Goal: Use online tool/utility: Use online tool/utility

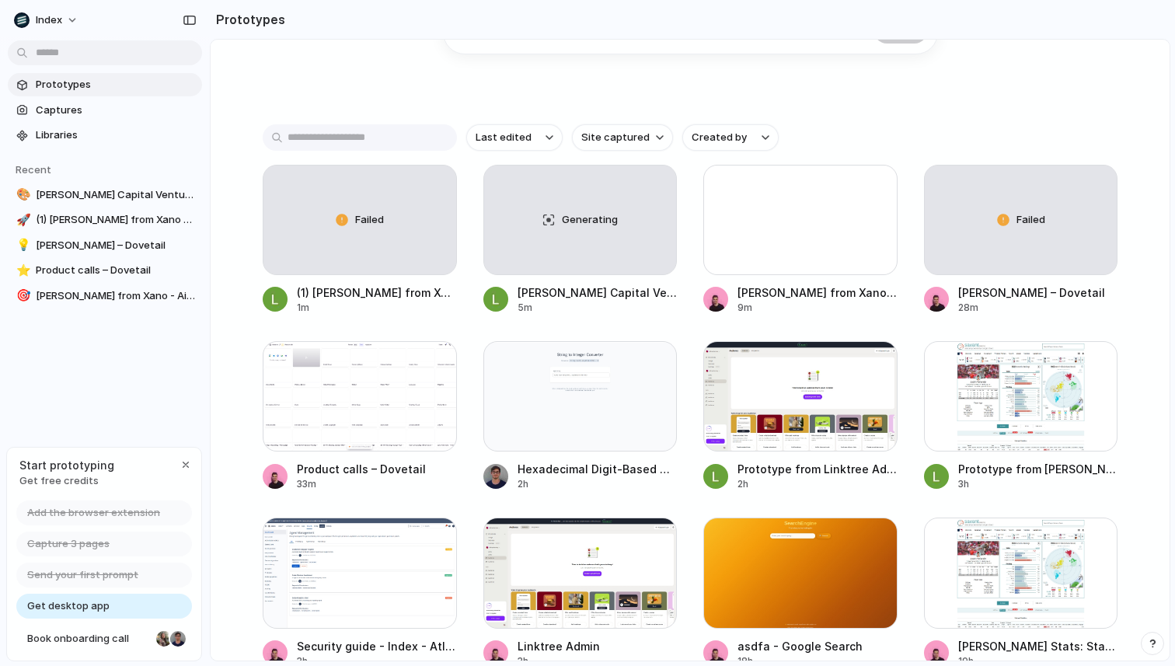
scroll to position [299, 0]
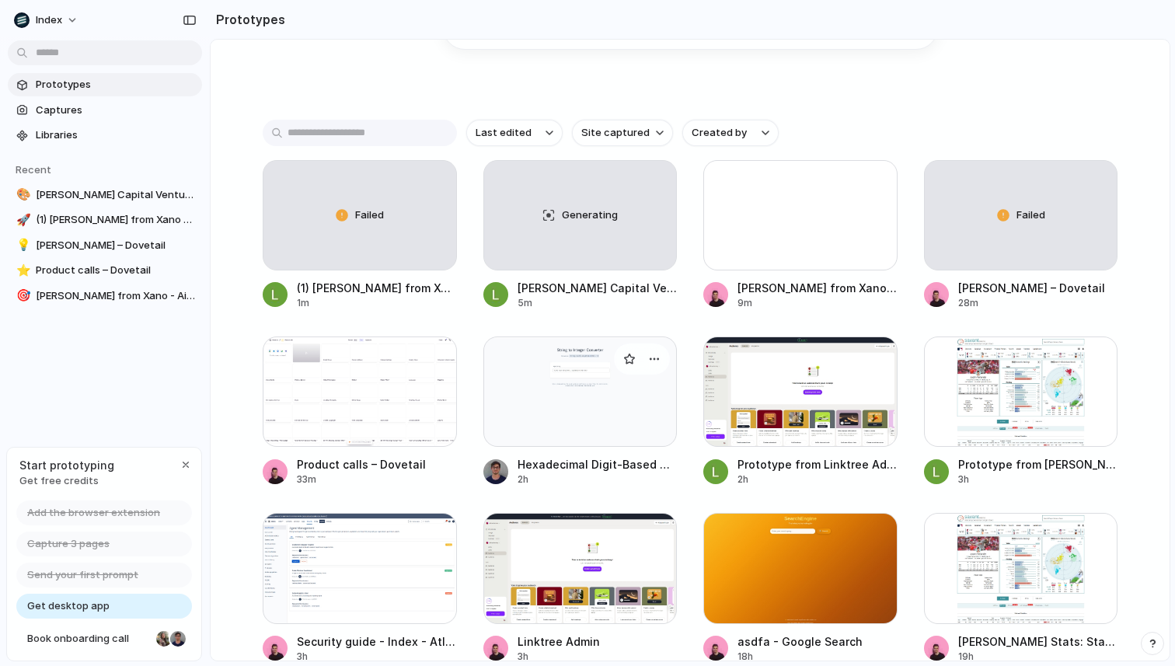
click at [548, 434] on div at bounding box center [580, 392] width 194 height 110
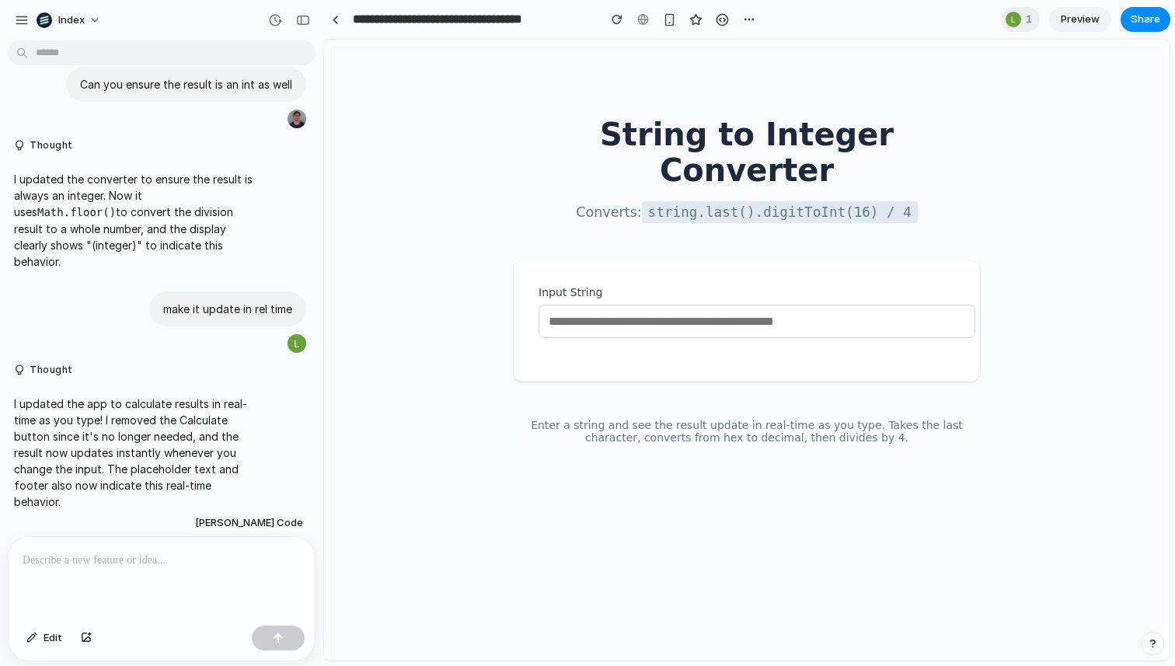
click at [640, 305] on input "Input String" at bounding box center [757, 321] width 437 height 33
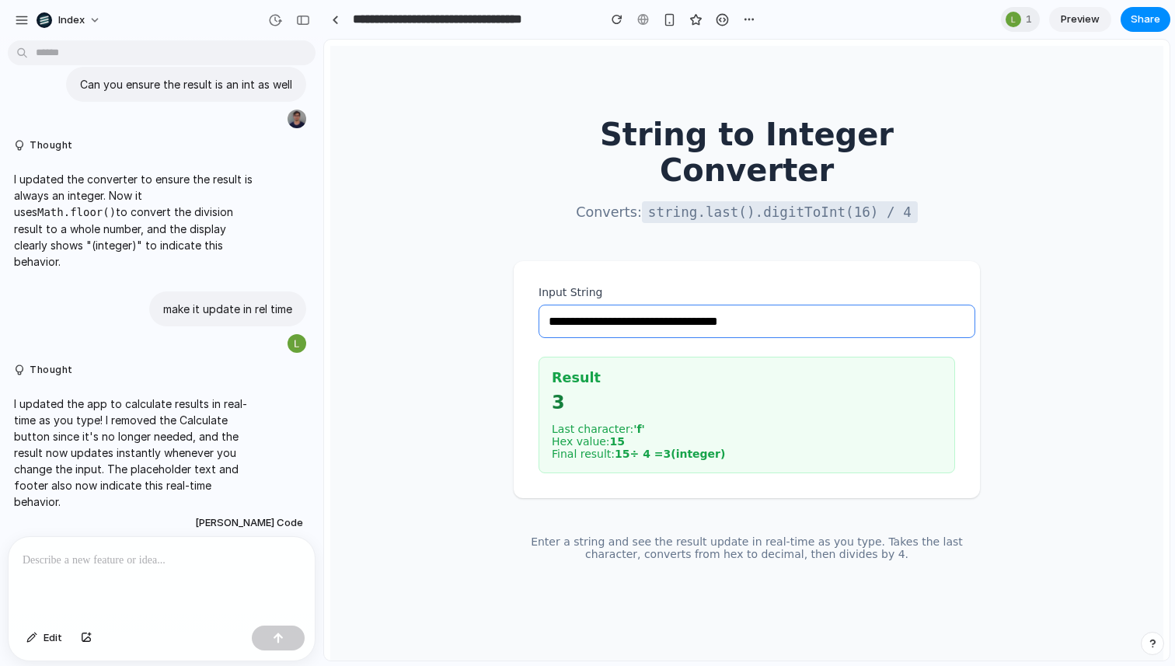
click at [572, 305] on input "**********" at bounding box center [757, 321] width 437 height 33
click at [494, 283] on div "**********" at bounding box center [747, 322] width 516 height 552
click at [735, 201] on code "string.last().digitToInt(16) / 4" at bounding box center [780, 212] width 276 height 22
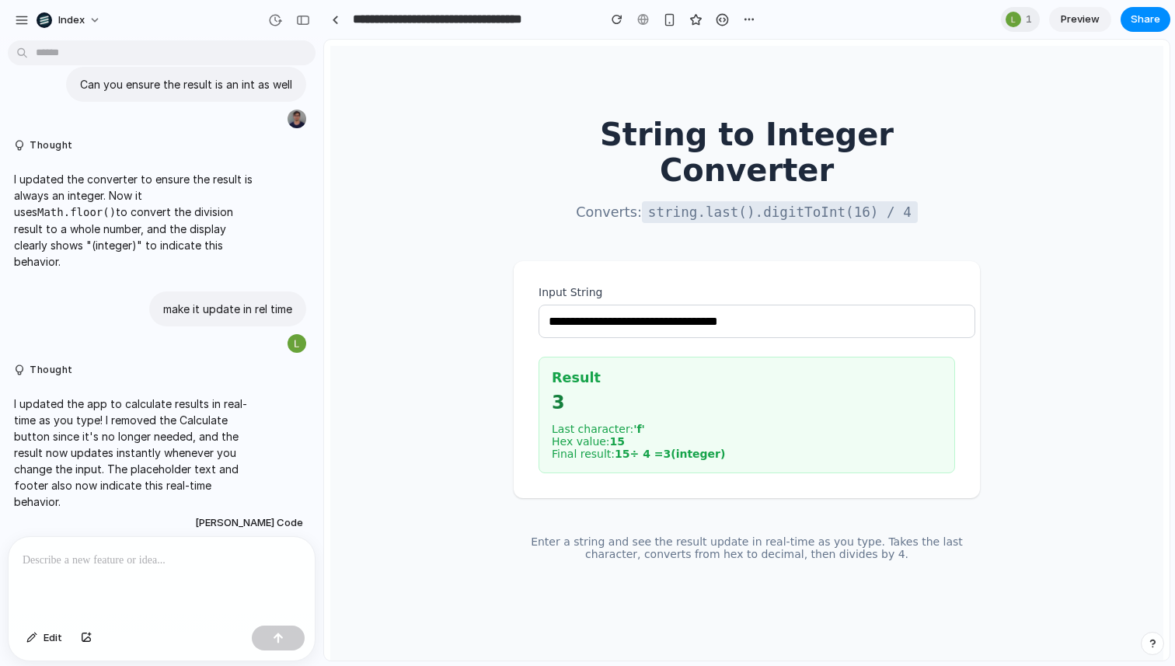
click at [510, 143] on div "**********" at bounding box center [747, 322] width 516 height 552
click at [613, 305] on input "**********" at bounding box center [757, 321] width 437 height 33
paste input "text"
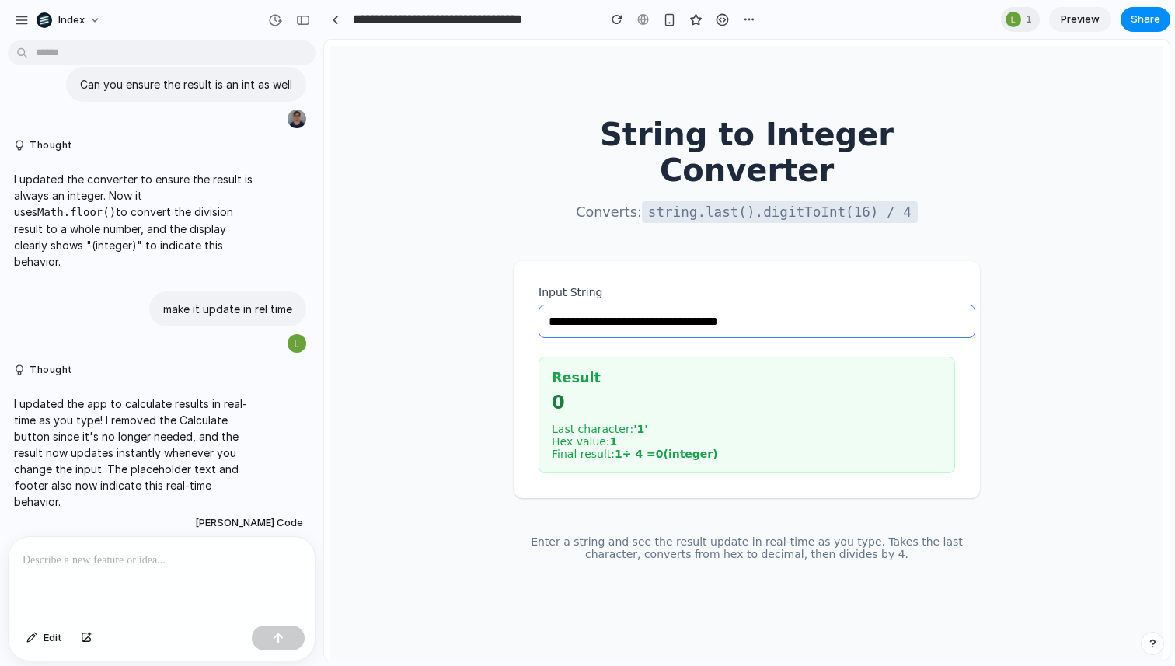
click at [543, 194] on div "**********" at bounding box center [747, 322] width 516 height 552
click at [602, 305] on input "**********" at bounding box center [757, 321] width 437 height 33
paste input "text"
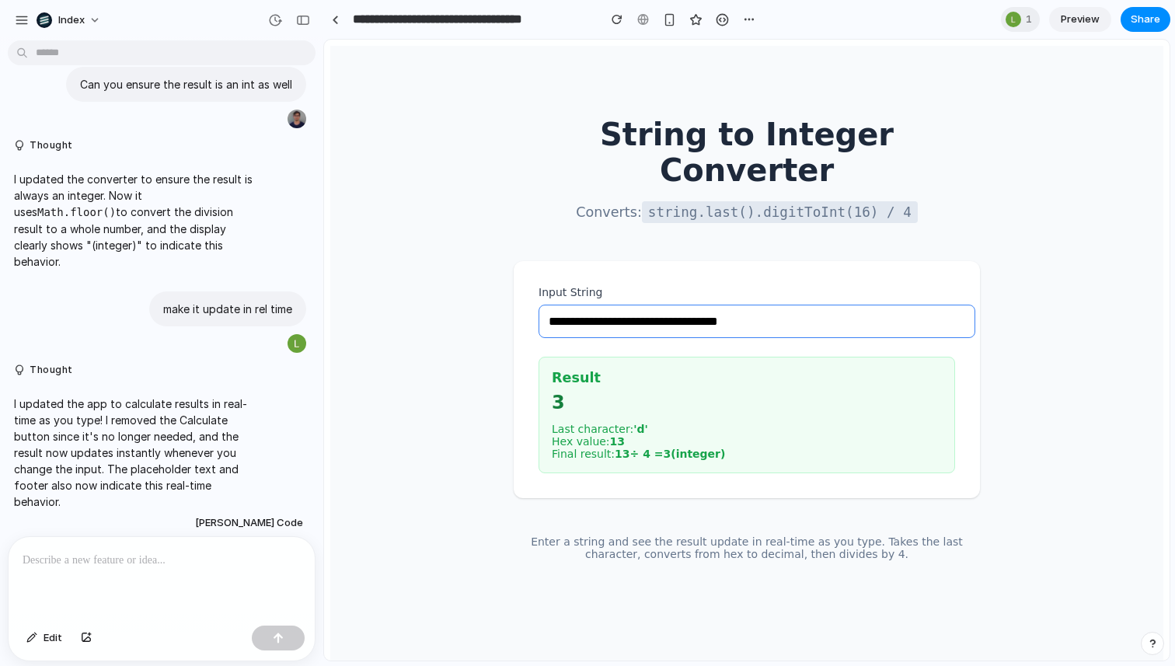
click at [479, 209] on main "**********" at bounding box center [746, 356] width 833 height 621
click at [598, 305] on input "**********" at bounding box center [757, 321] width 437 height 33
paste input "text"
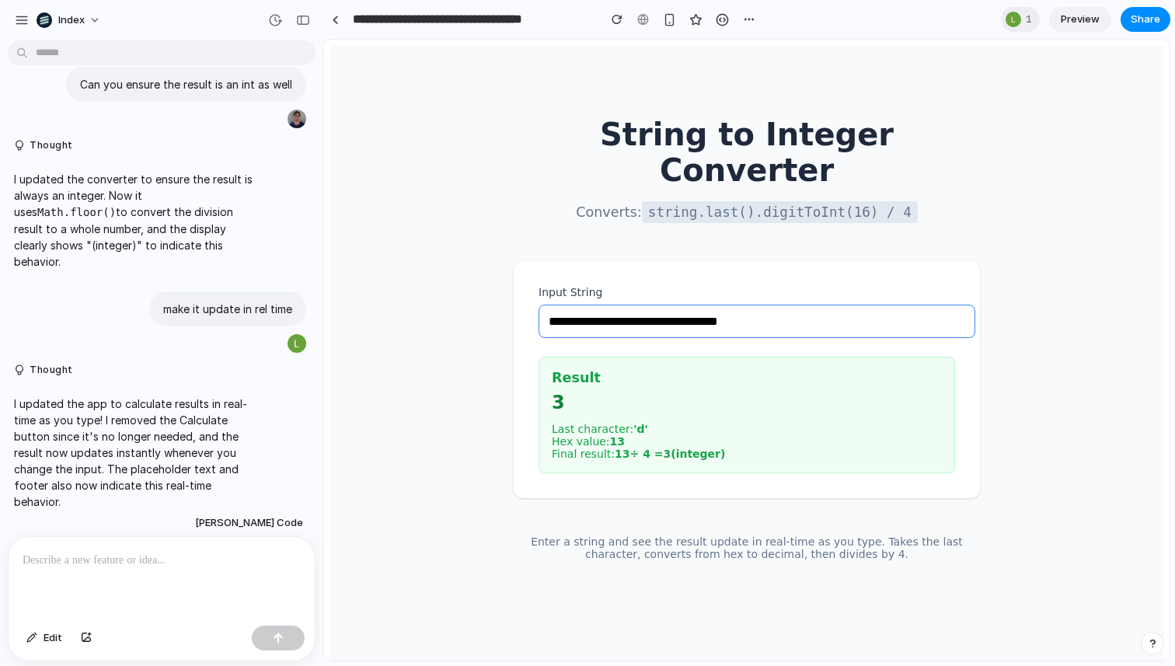
type input "**********"
click at [334, 25] on link at bounding box center [334, 19] width 23 height 23
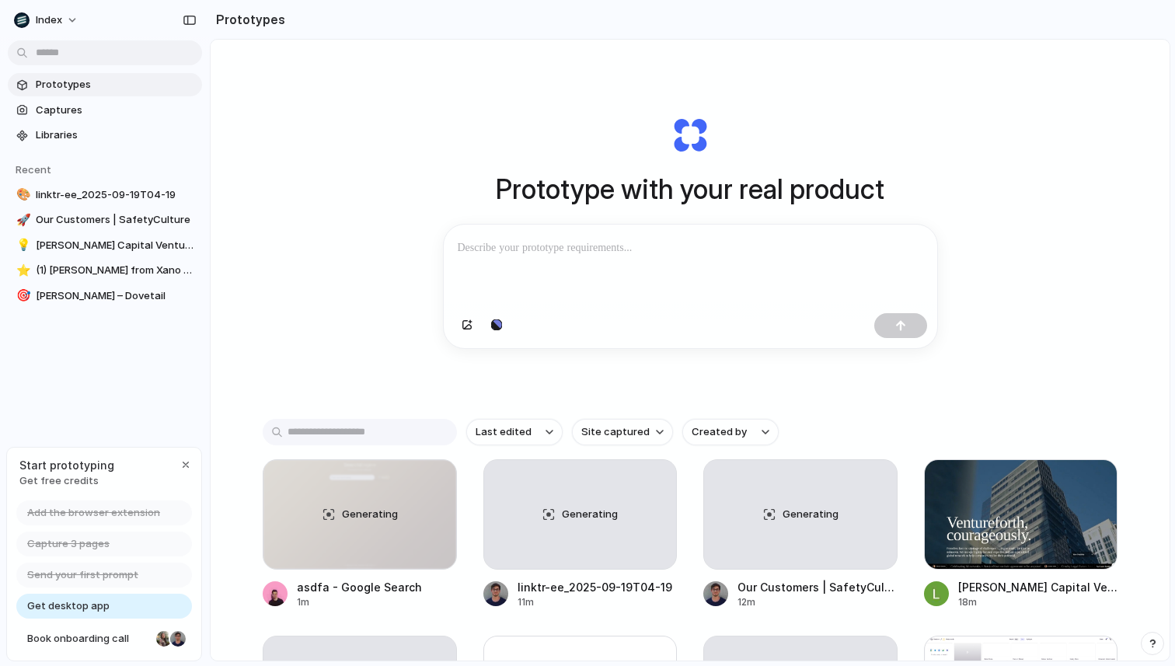
scroll to position [91, 0]
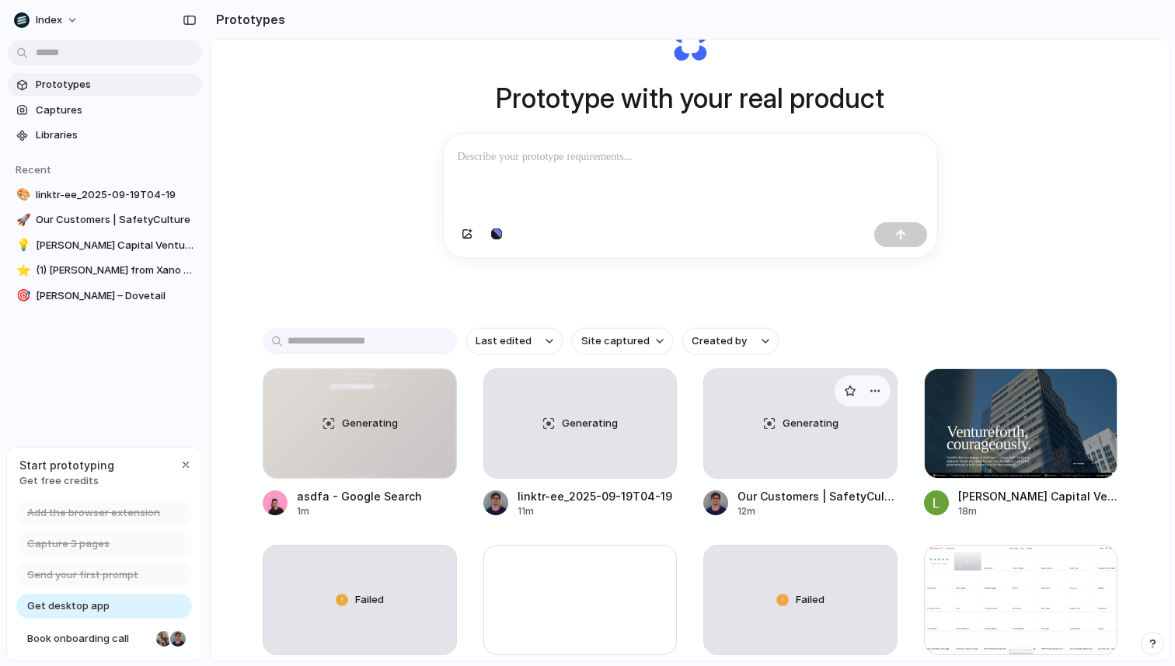
click at [773, 445] on div "Generating" at bounding box center [800, 423] width 193 height 109
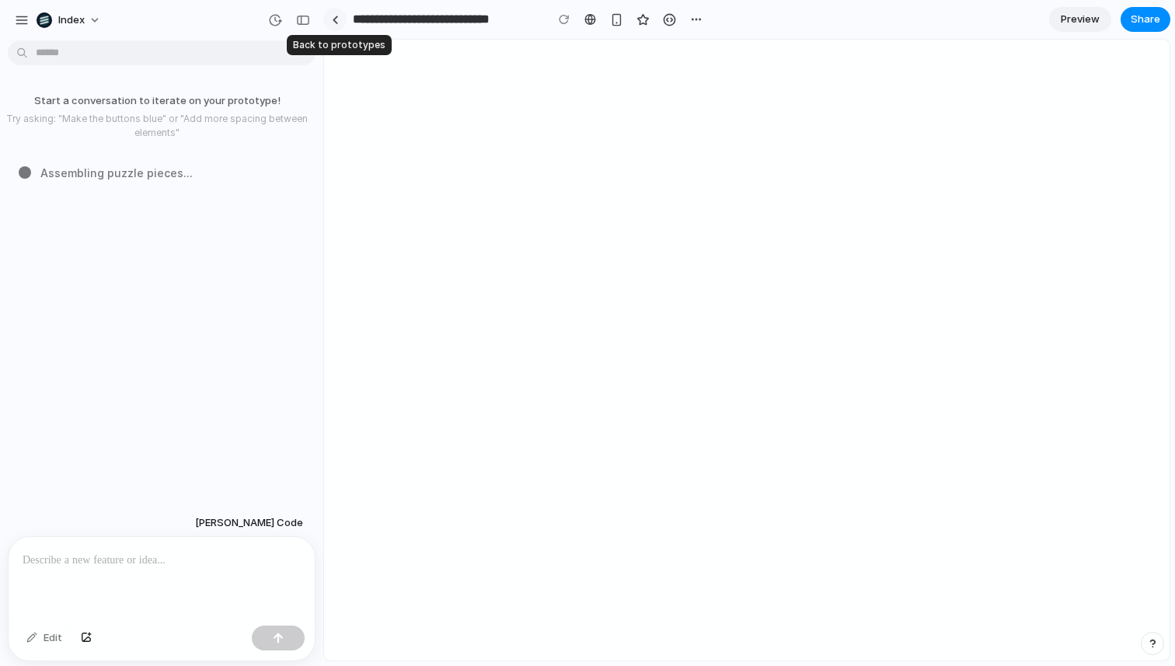
click at [342, 17] on link at bounding box center [334, 19] width 23 height 23
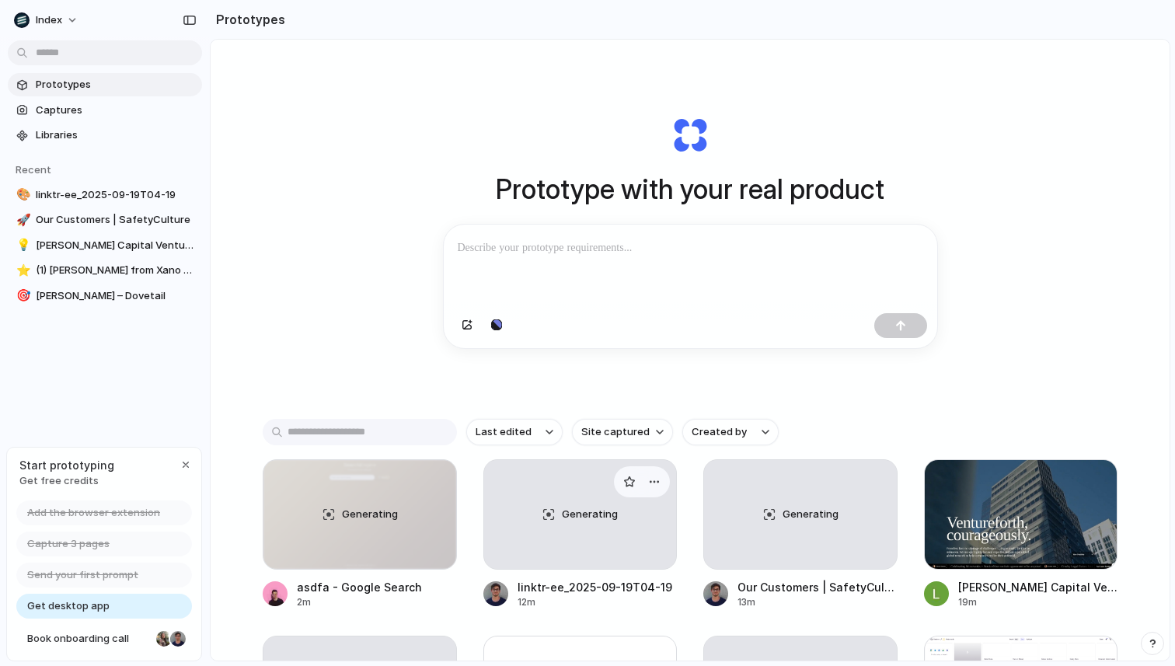
click at [595, 490] on div "Generating" at bounding box center [580, 514] width 193 height 109
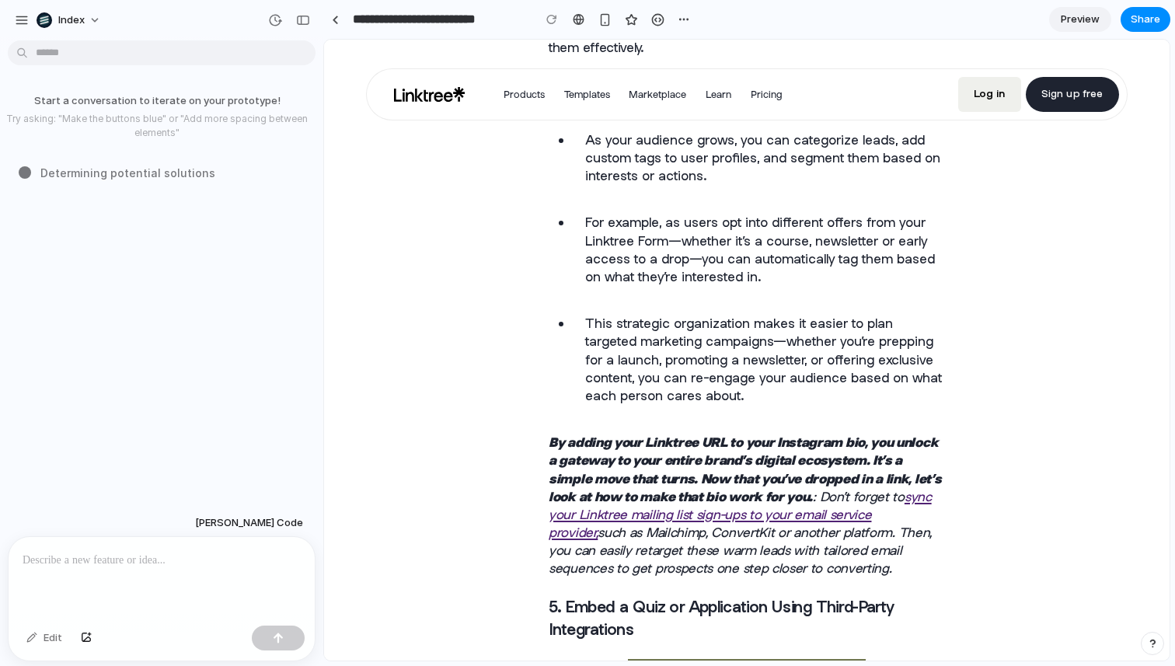
scroll to position [3437, 0]
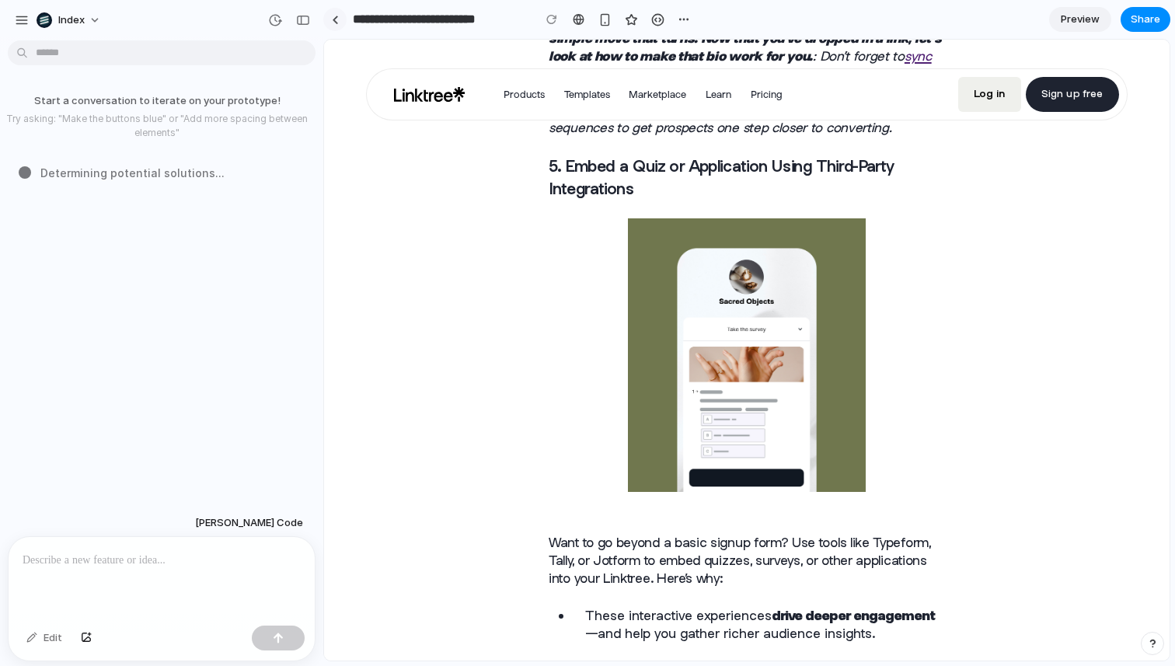
click at [336, 16] on div at bounding box center [335, 20] width 7 height 9
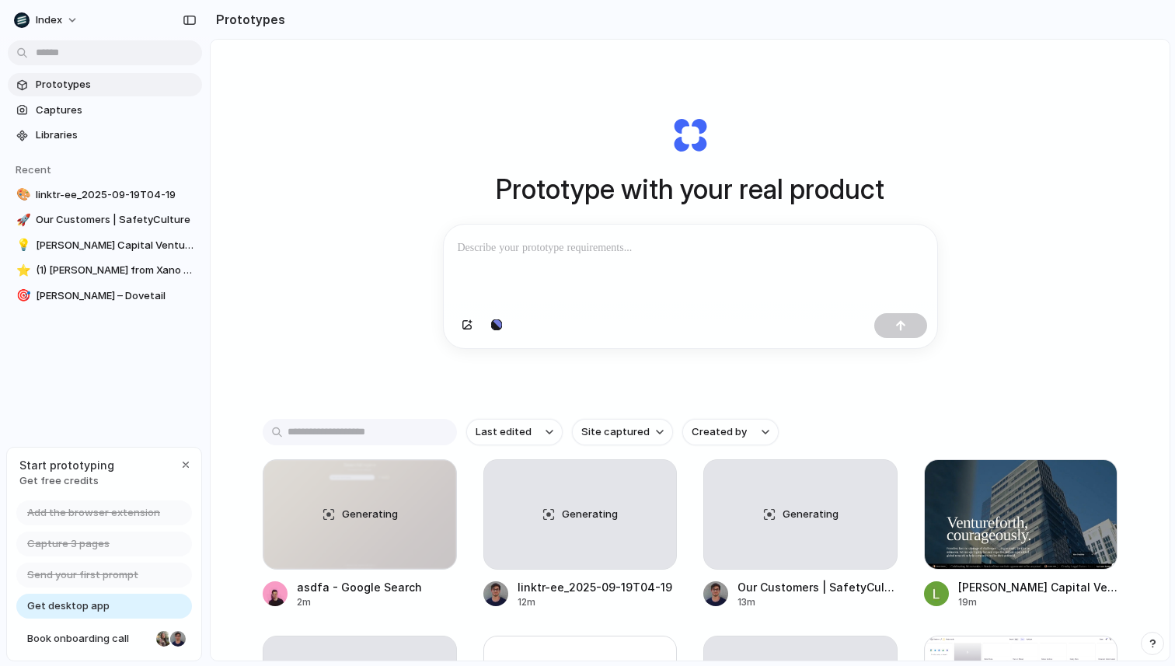
scroll to position [81, 0]
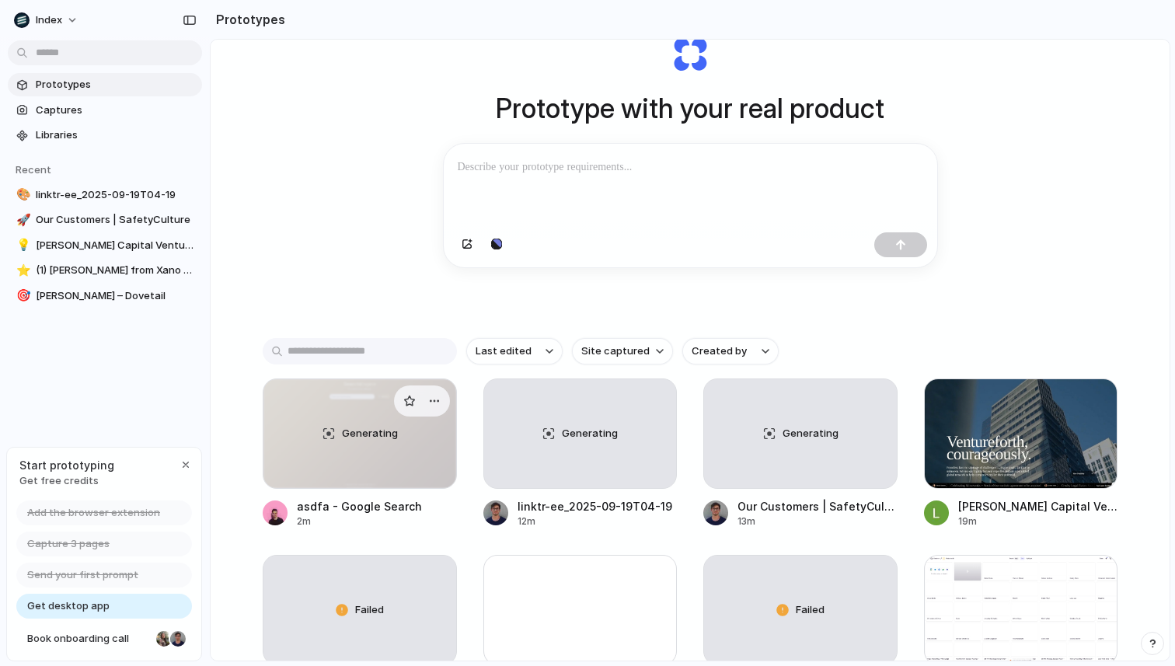
click at [340, 427] on div "Generating" at bounding box center [360, 433] width 193 height 109
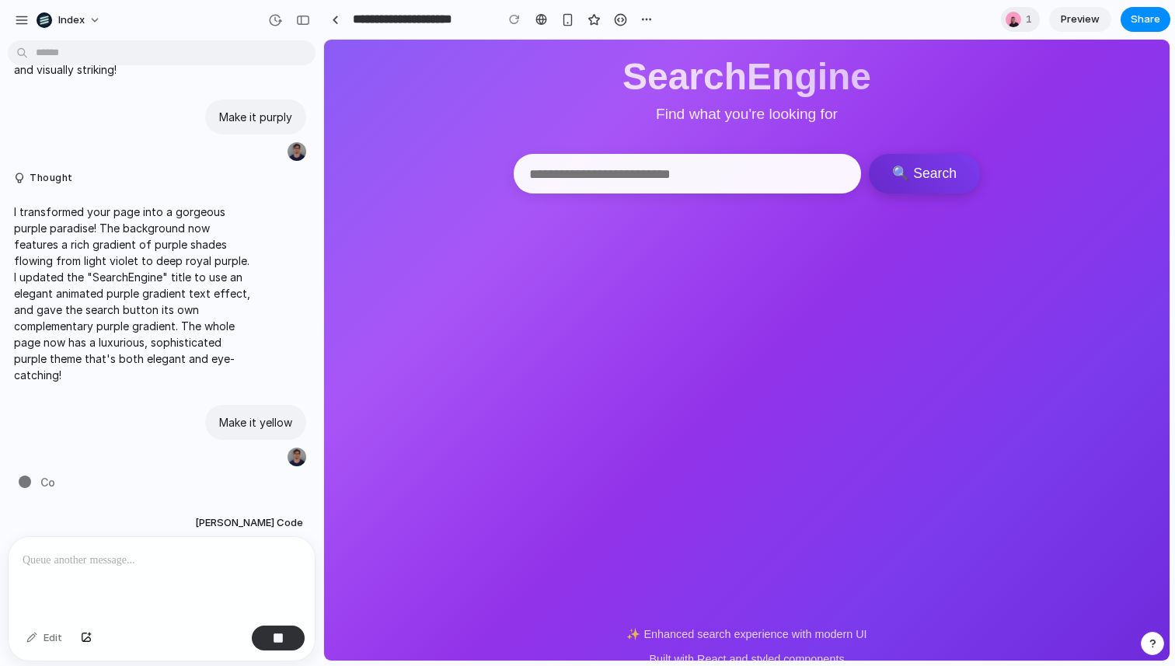
scroll to position [1471, 0]
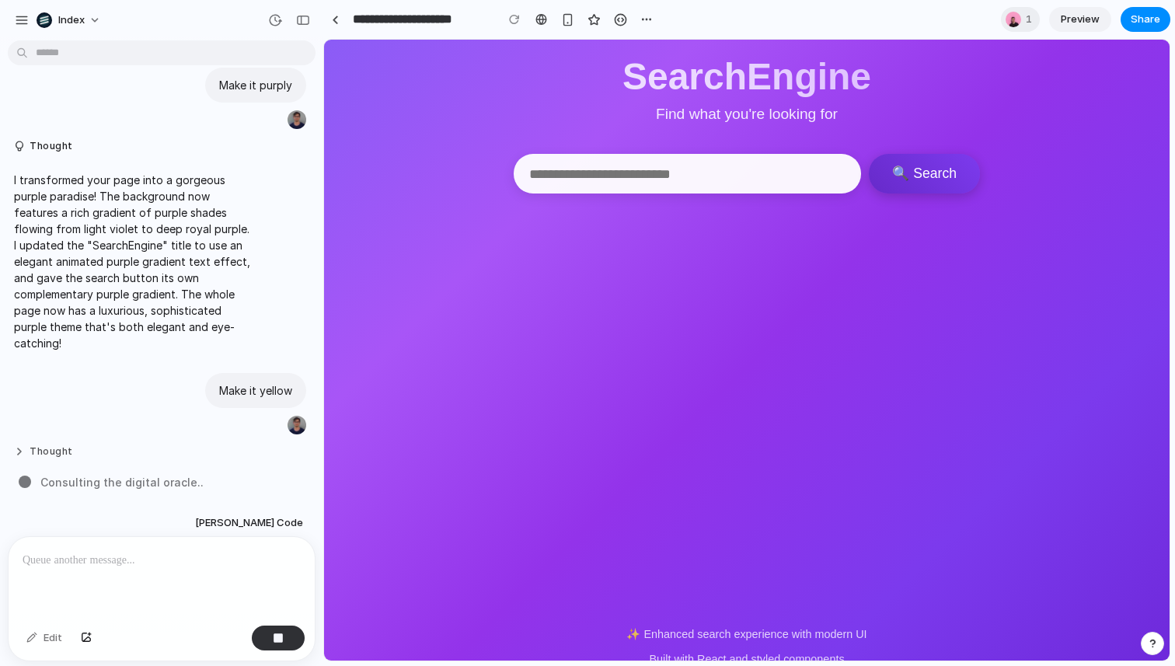
click at [23, 453] on button "Thought" at bounding box center [133, 451] width 239 height 13
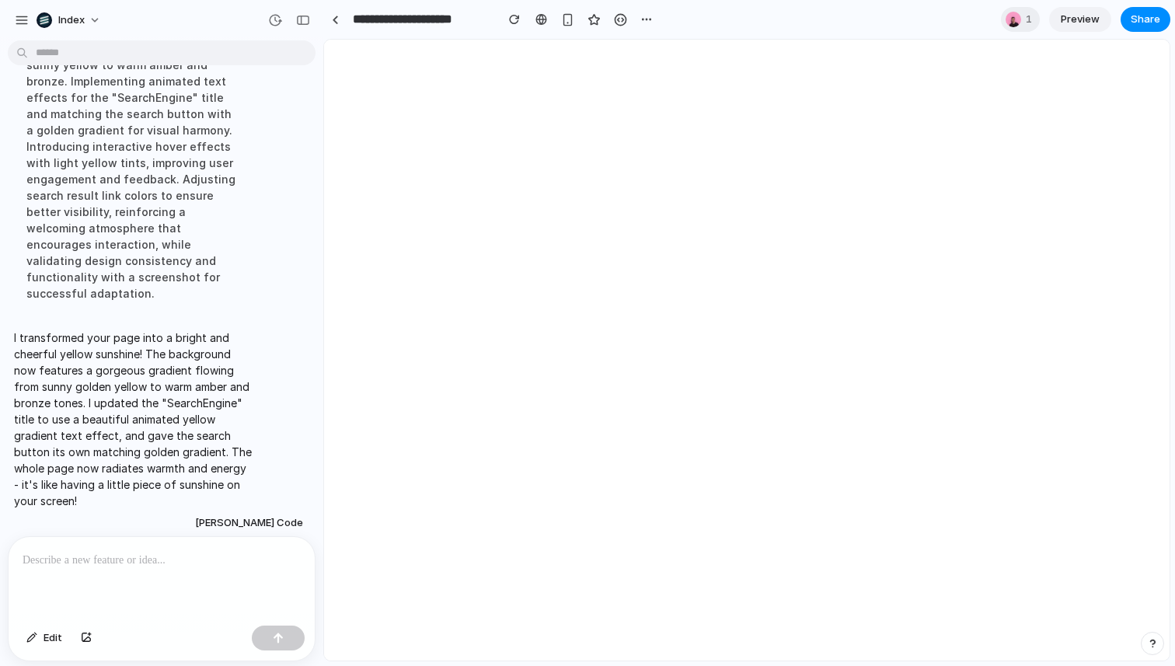
scroll to position [0, 0]
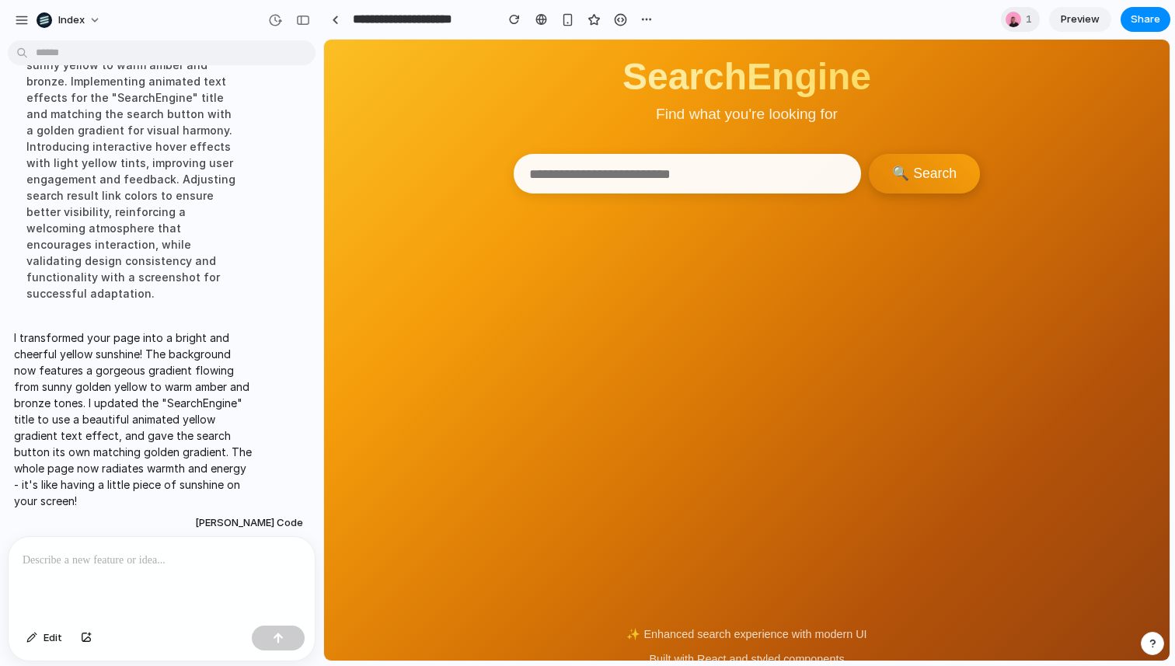
click at [423, 247] on div "SearchEngine Find what you're looking for 🔍 Search ✨ Enhanced search experience…" at bounding box center [747, 366] width 846 height 652
click at [331, 12] on link at bounding box center [334, 19] width 23 height 23
click at [340, 21] on link at bounding box center [334, 19] width 23 height 23
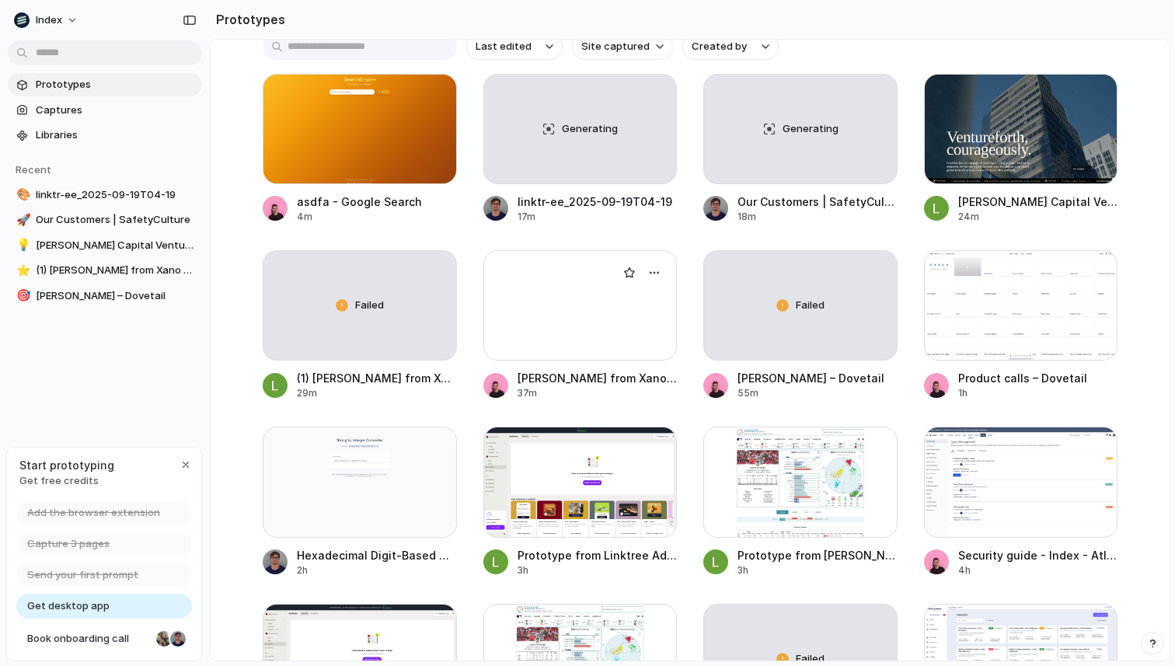
scroll to position [401, 0]
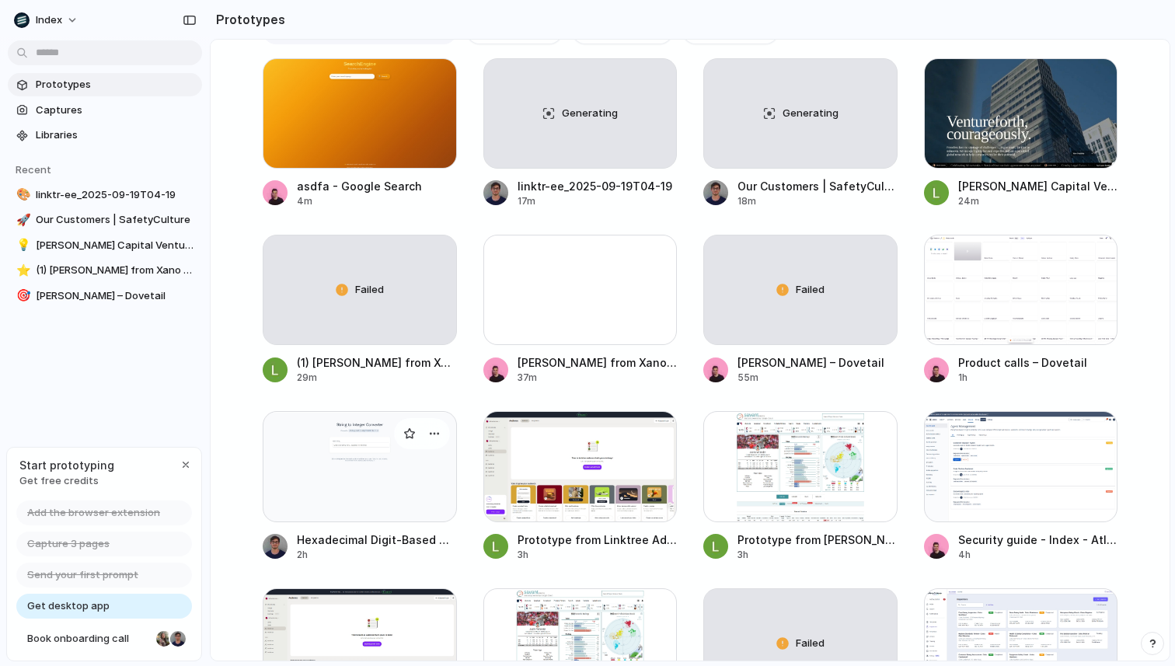
click at [337, 445] on div at bounding box center [360, 466] width 194 height 110
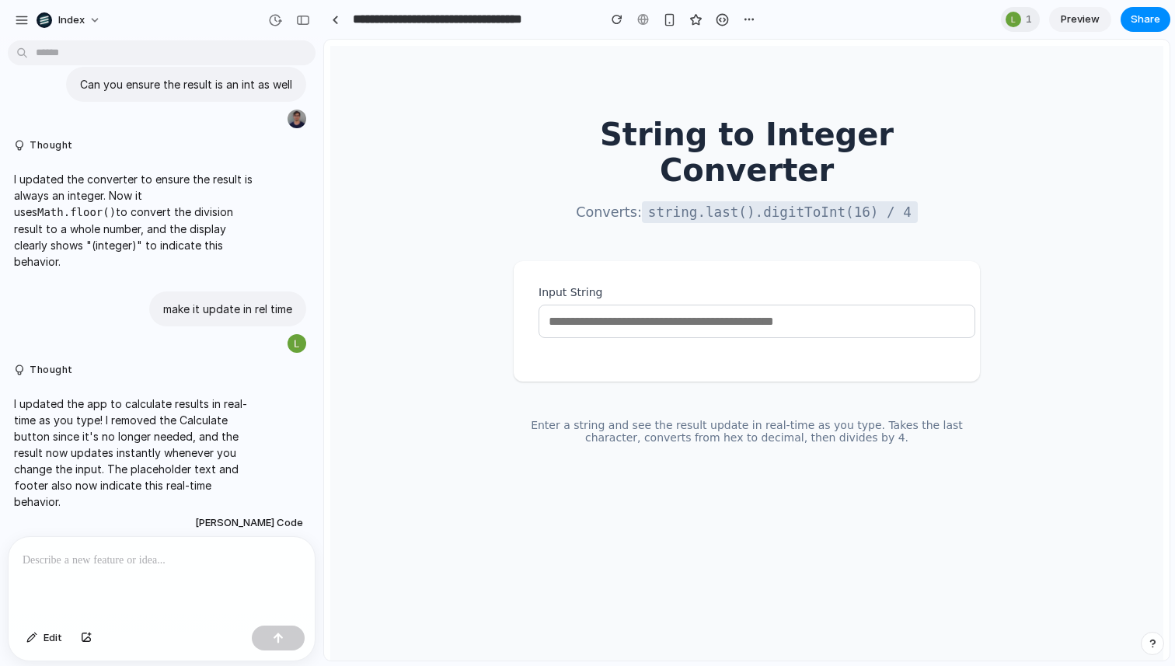
click at [616, 305] on input "Input String" at bounding box center [757, 321] width 437 height 33
paste input "**********"
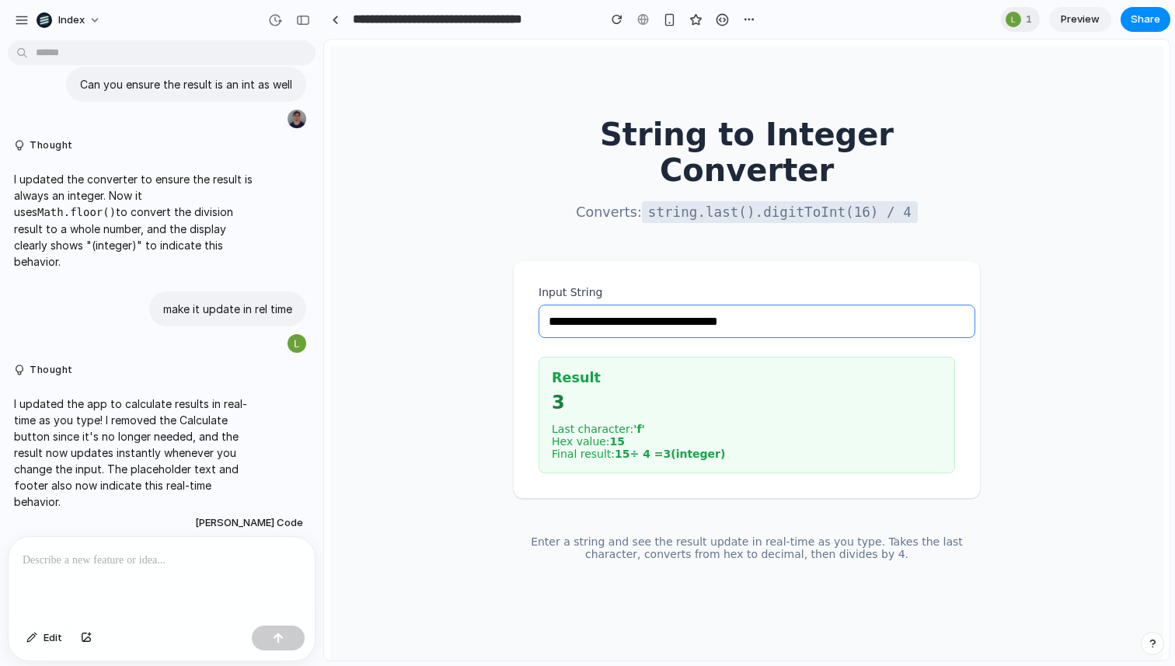
click at [620, 305] on input "**********" at bounding box center [757, 321] width 437 height 33
paste input "text"
type input "**********"
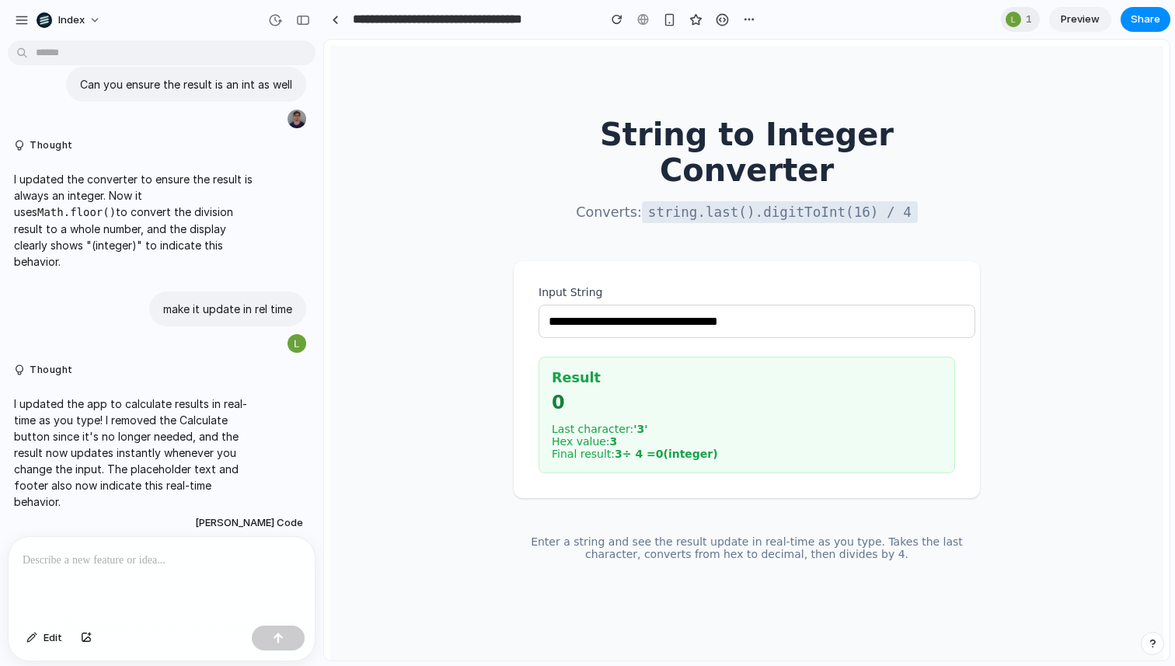
click at [477, 203] on main "**********" at bounding box center [746, 356] width 833 height 621
click at [336, 20] on div at bounding box center [335, 20] width 7 height 9
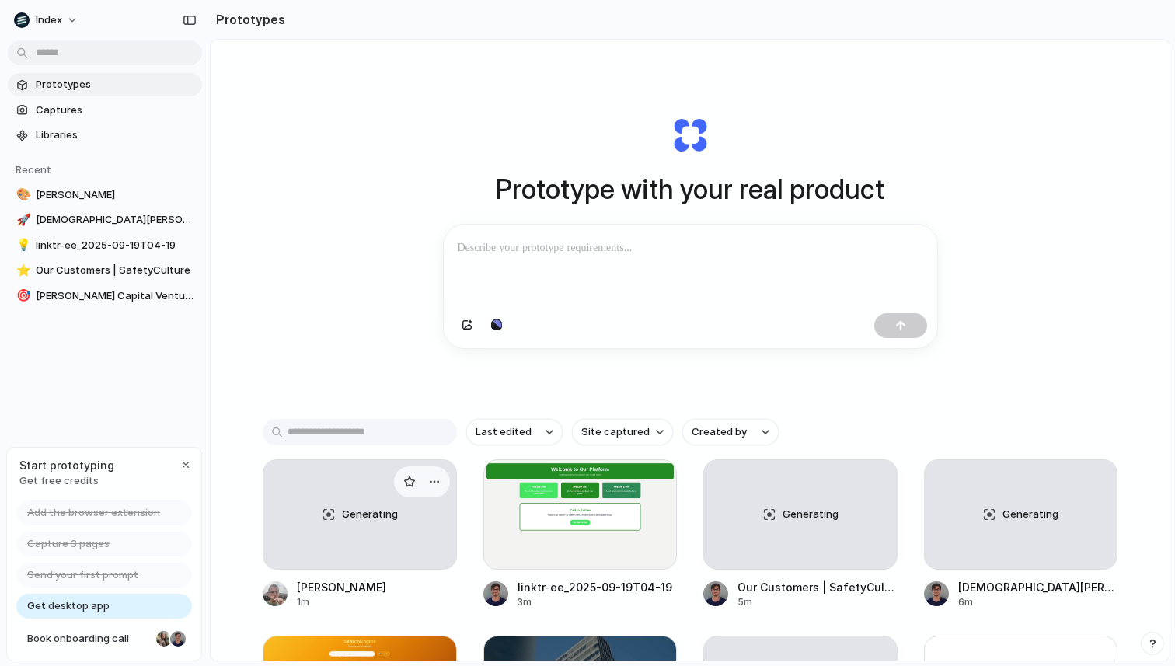
click at [377, 530] on div "Generating" at bounding box center [360, 514] width 193 height 109
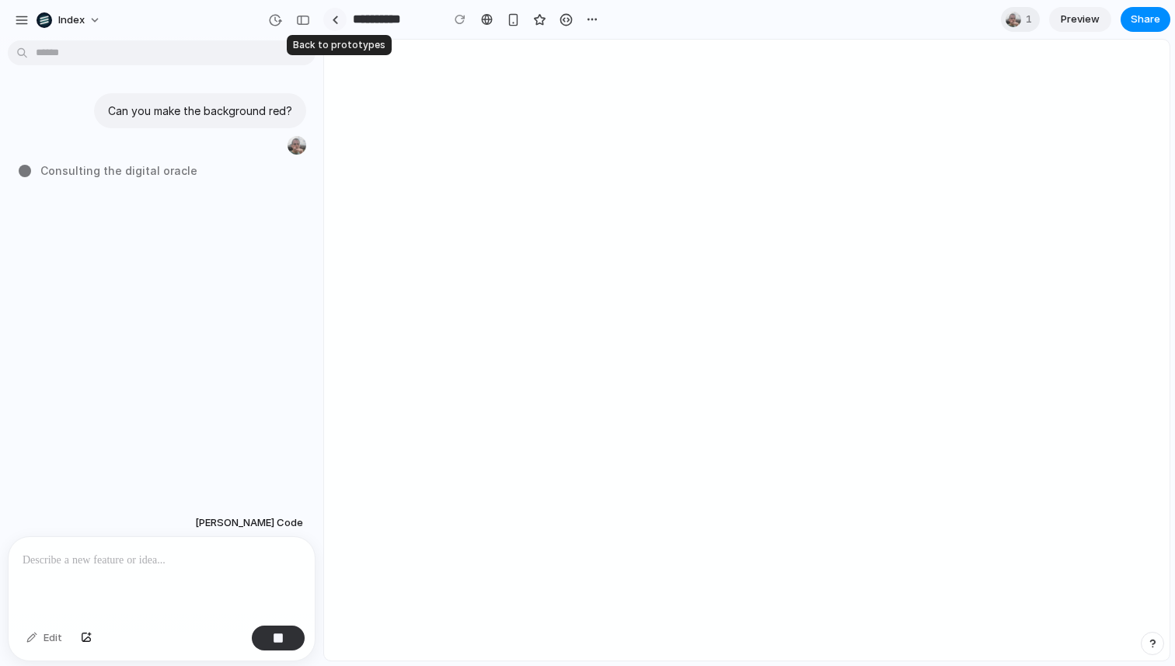
click at [333, 17] on div at bounding box center [335, 20] width 7 height 9
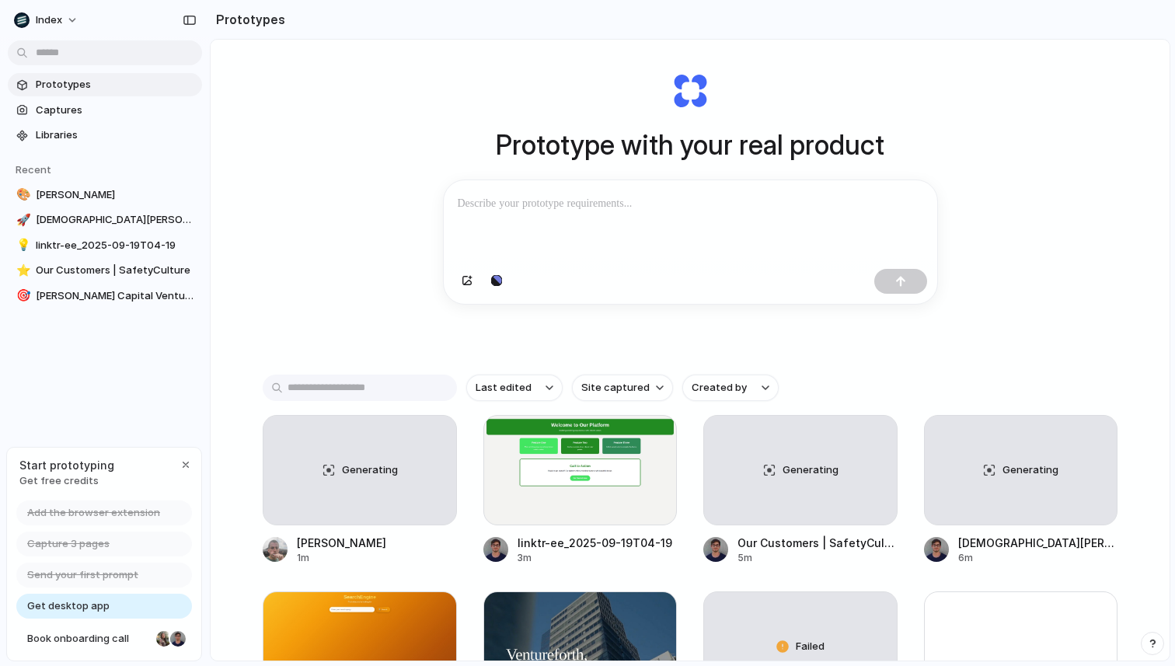
scroll to position [62, 0]
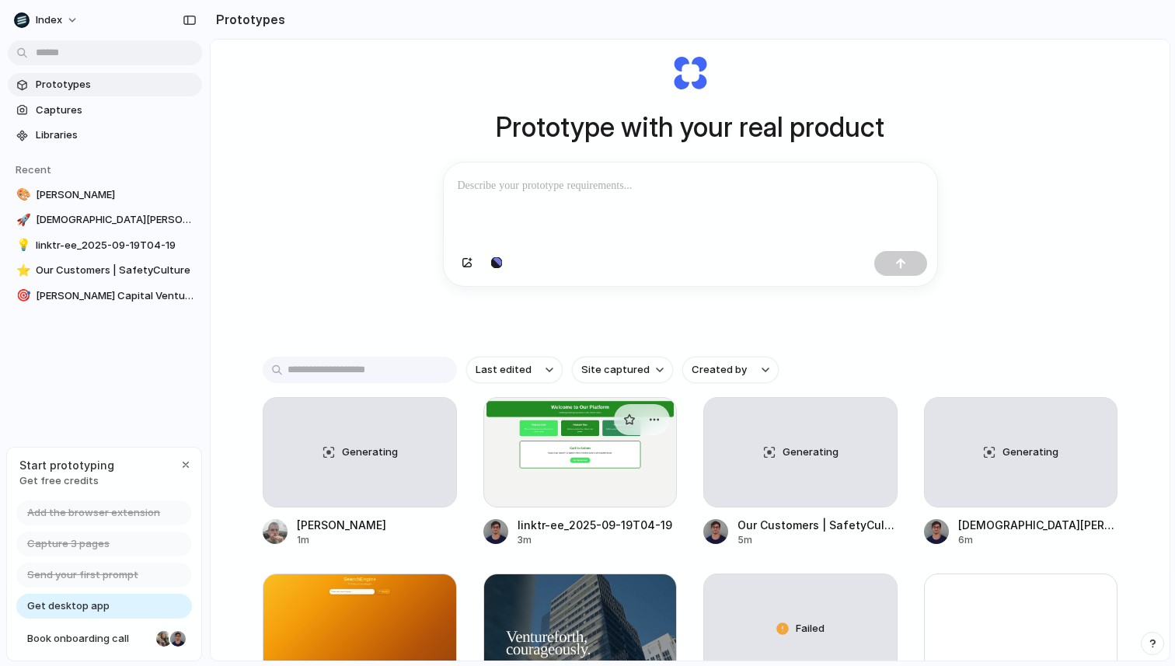
click at [591, 461] on div at bounding box center [580, 452] width 194 height 110
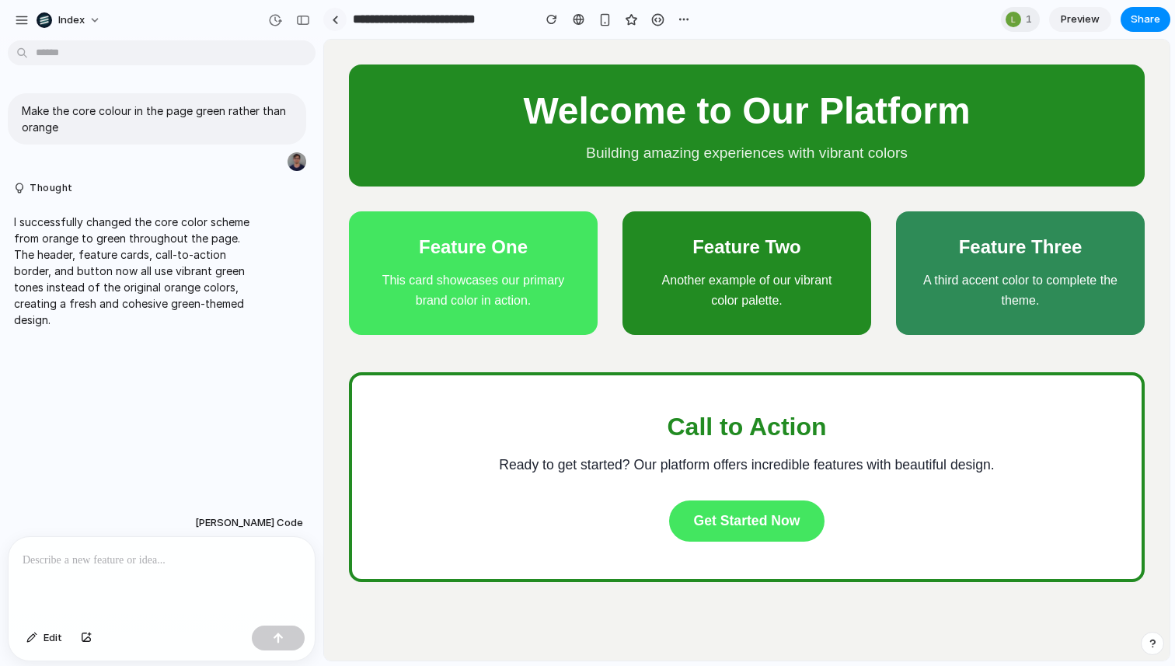
click at [333, 19] on div at bounding box center [335, 20] width 7 height 9
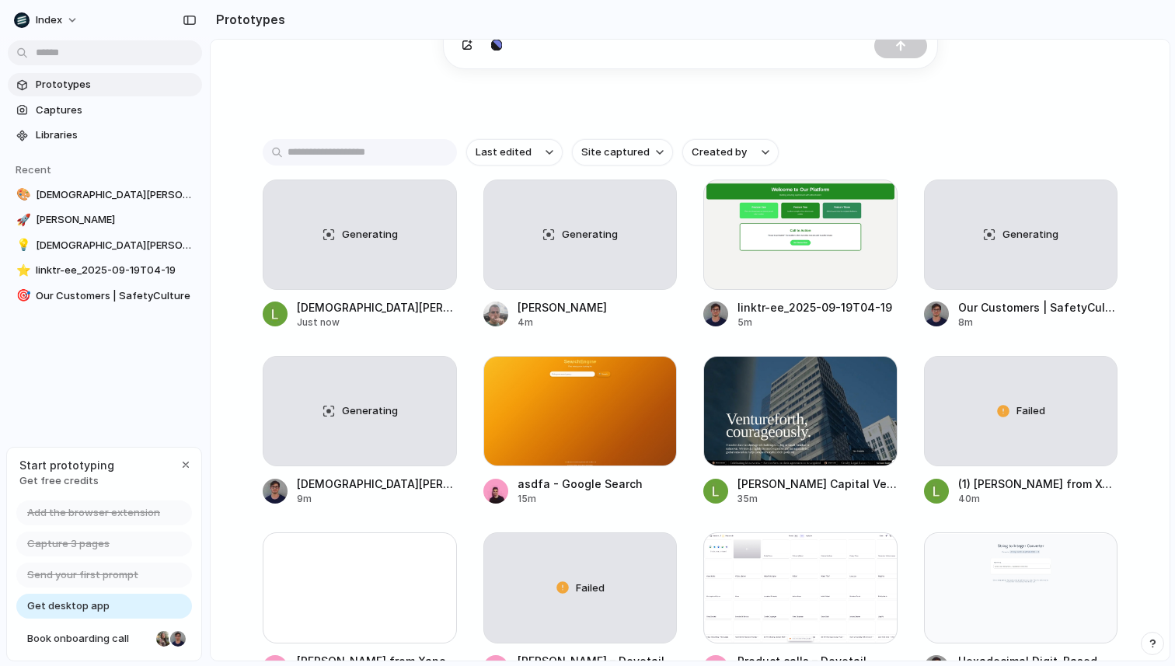
scroll to position [316, 0]
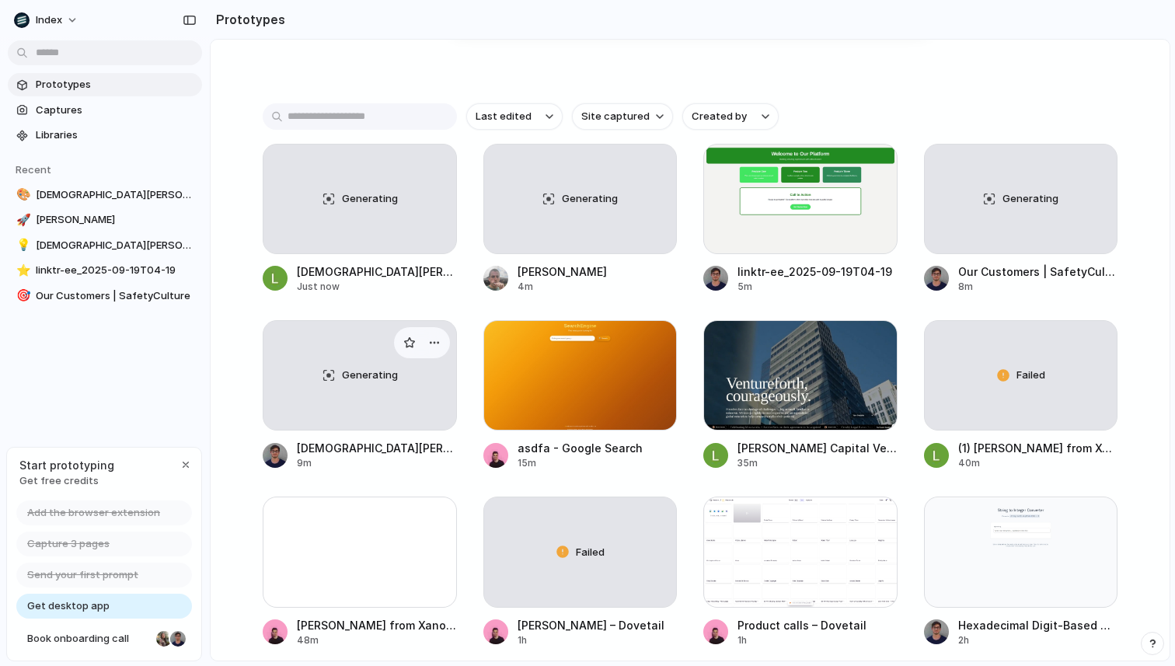
click at [351, 386] on div "Generating" at bounding box center [360, 375] width 193 height 109
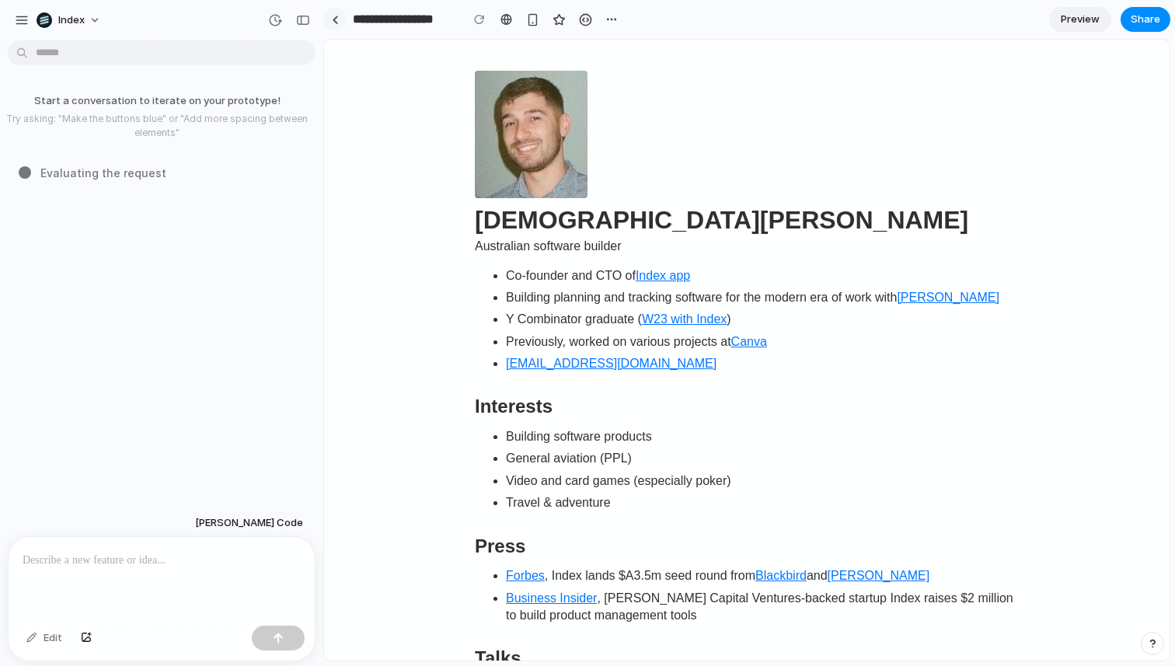
click at [332, 20] on div at bounding box center [335, 20] width 7 height 9
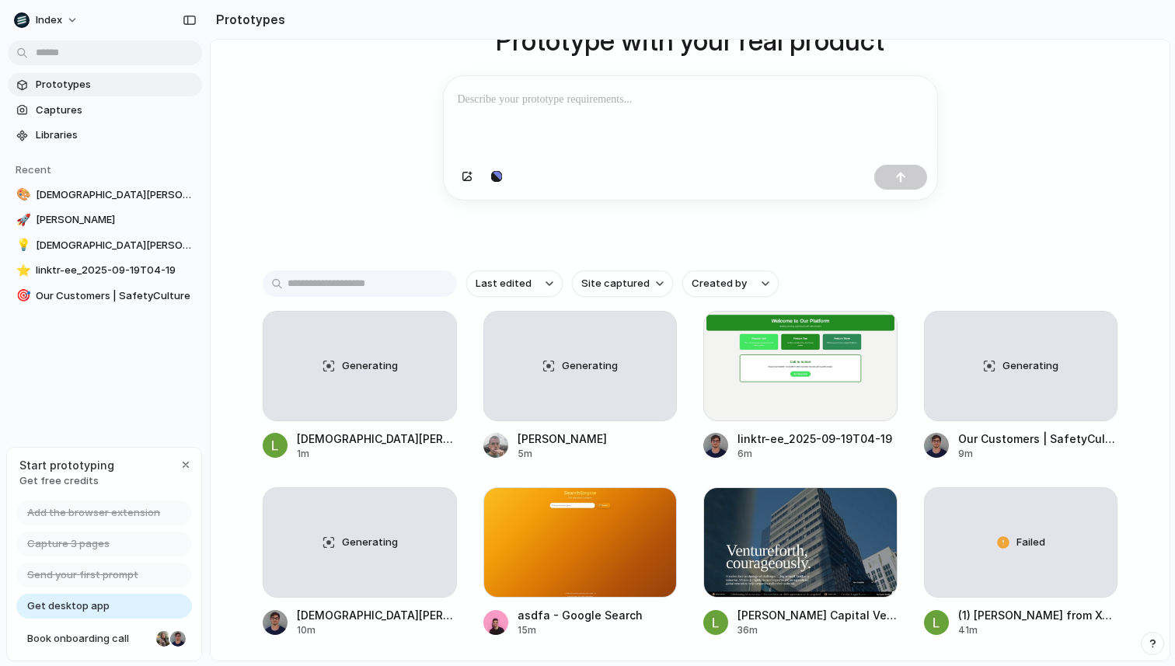
scroll to position [186, 0]
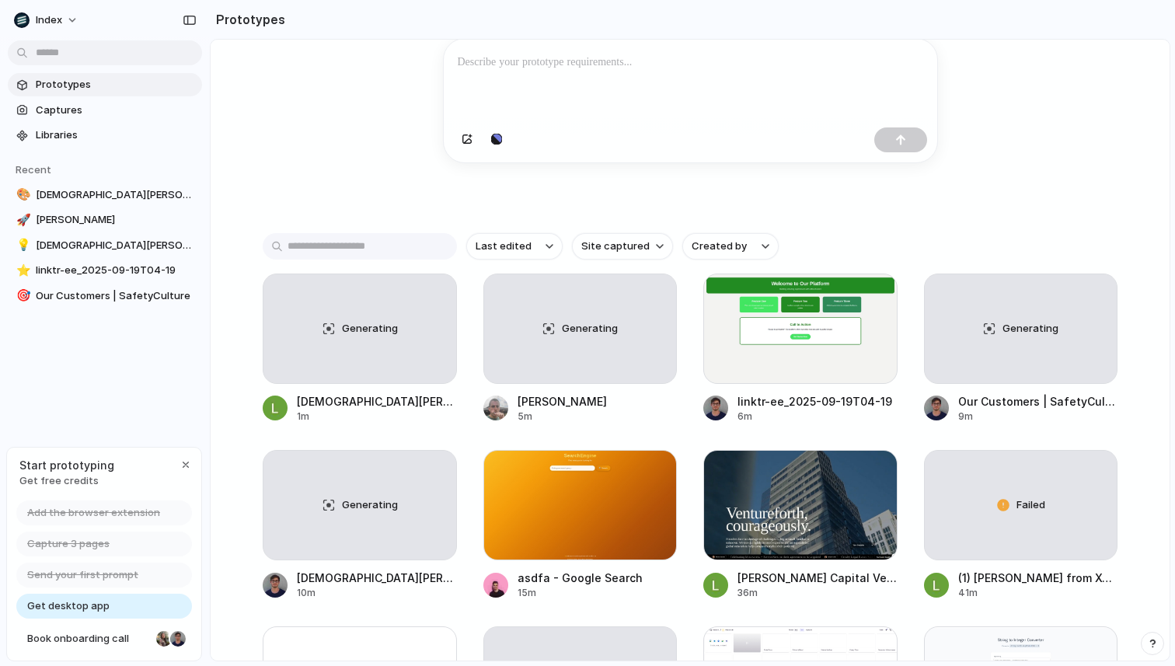
click at [482, 490] on div "Generating Christian Iacullo 1m Generating Leo Denham 5m linktr-ee_2025-09-19T0…" at bounding box center [690, 526] width 855 height 504
click at [546, 334] on div "Generating" at bounding box center [580, 328] width 193 height 109
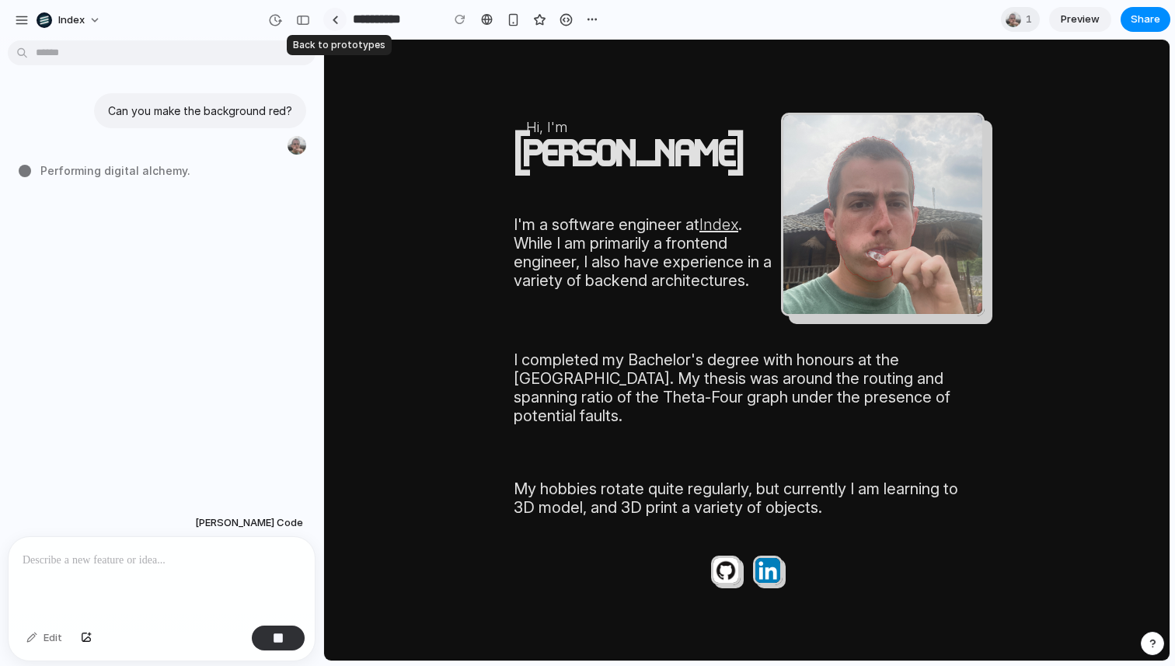
click at [340, 17] on link at bounding box center [334, 19] width 23 height 23
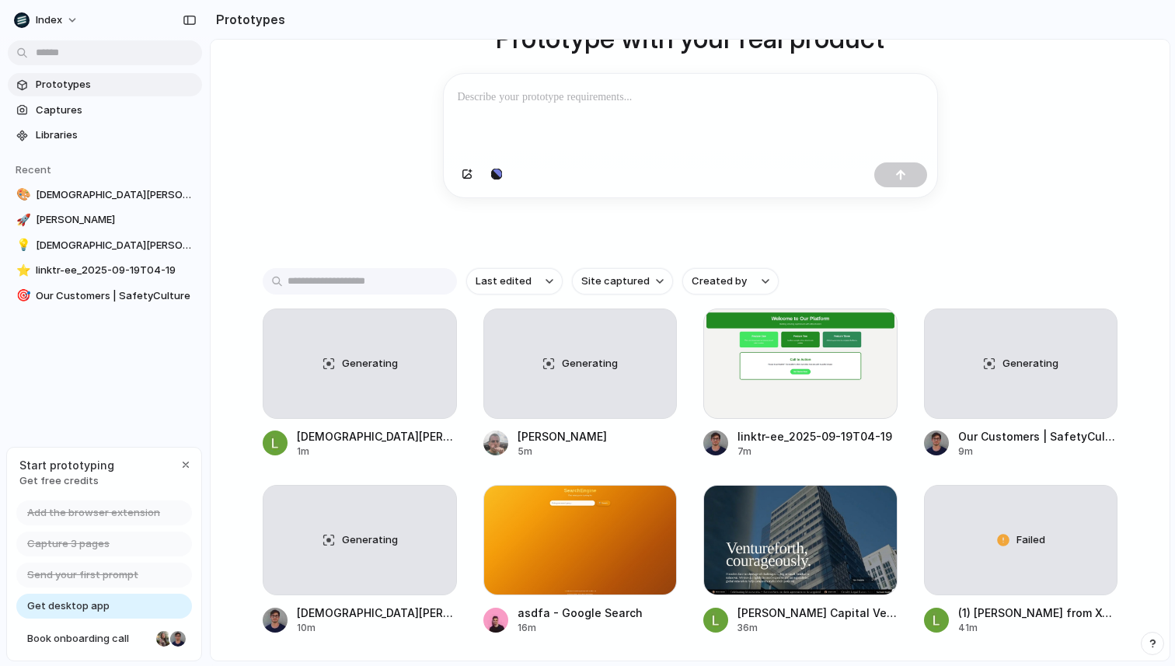
scroll to position [203, 0]
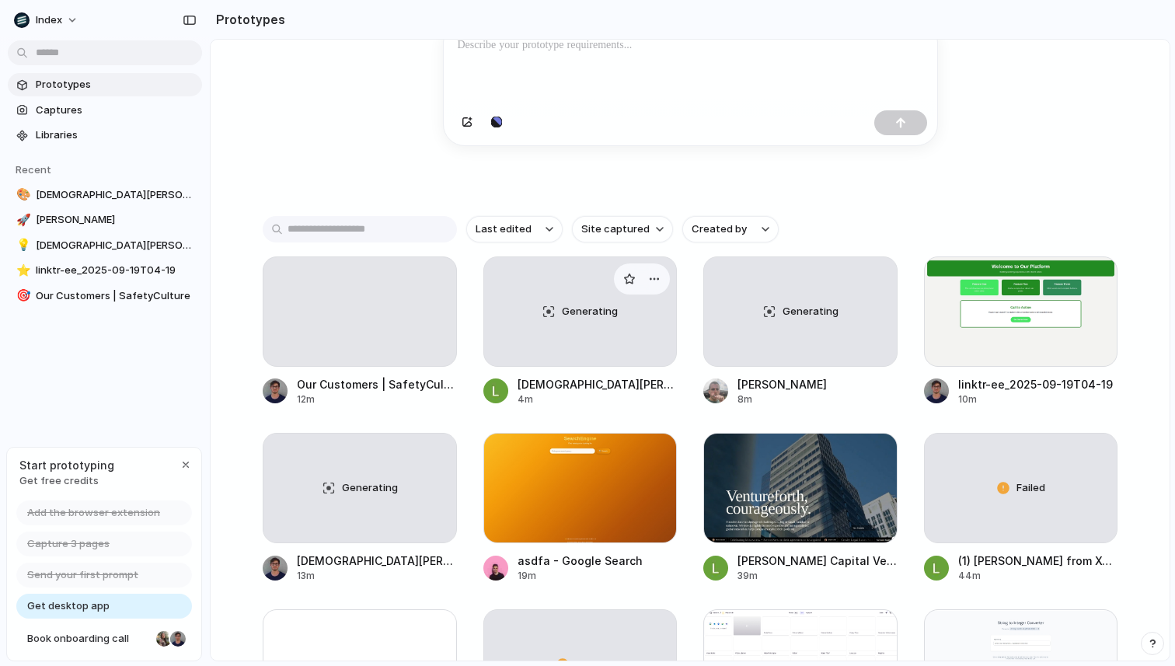
click at [553, 351] on div "Generating" at bounding box center [580, 311] width 193 height 109
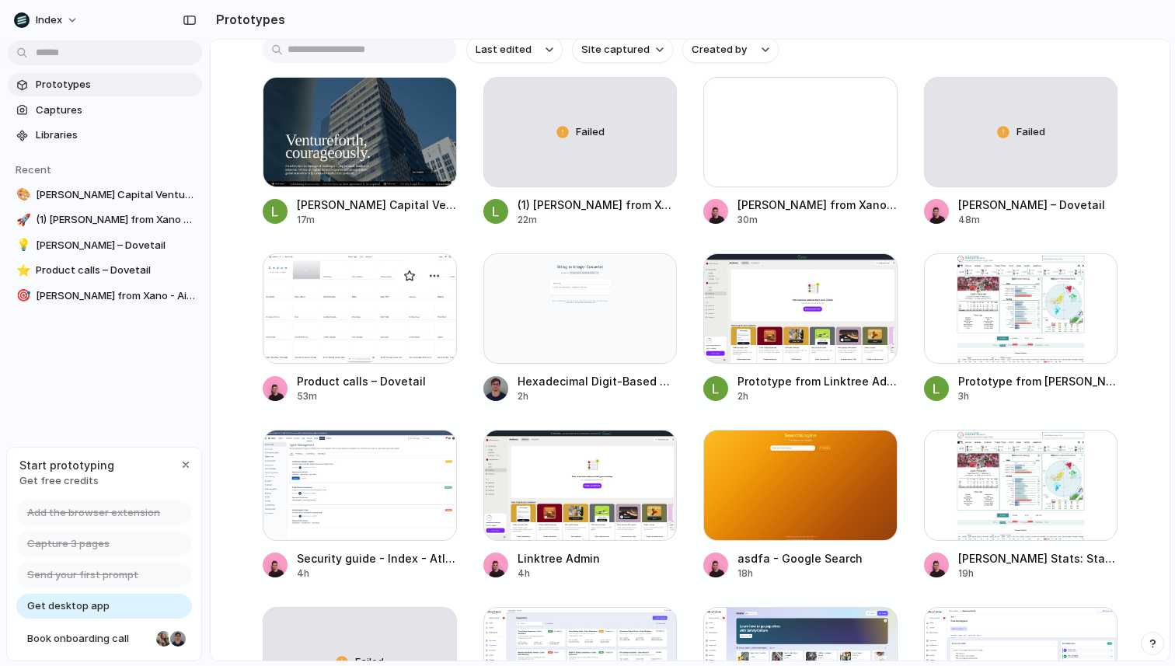
scroll to position [400, 0]
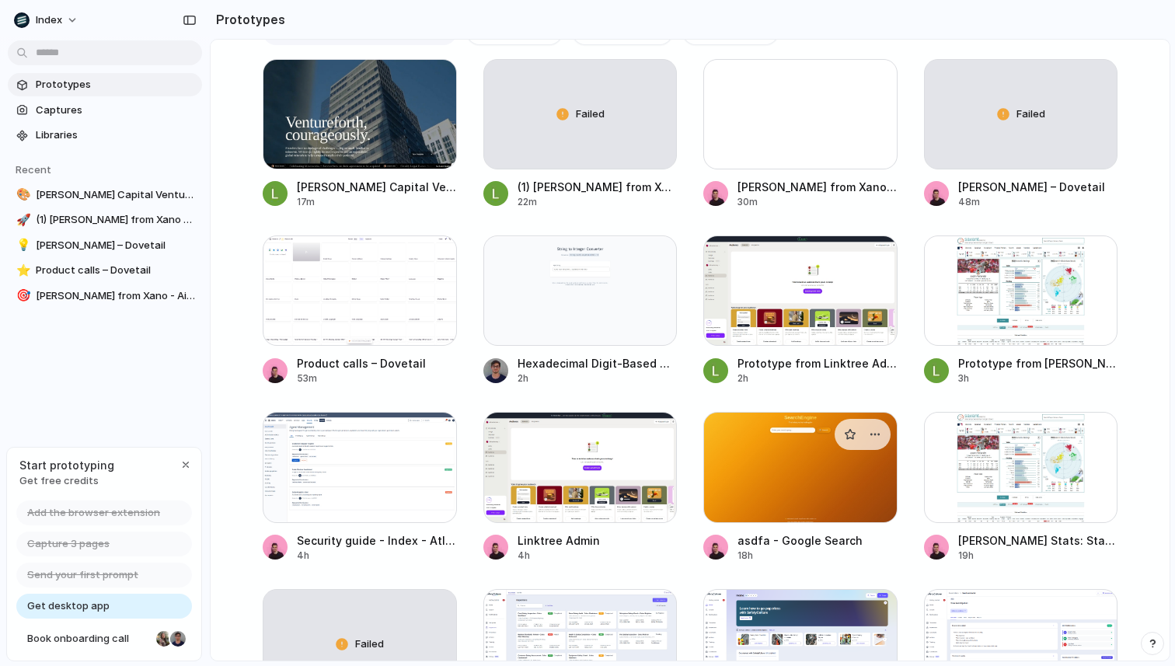
click at [770, 477] on div at bounding box center [800, 467] width 194 height 110
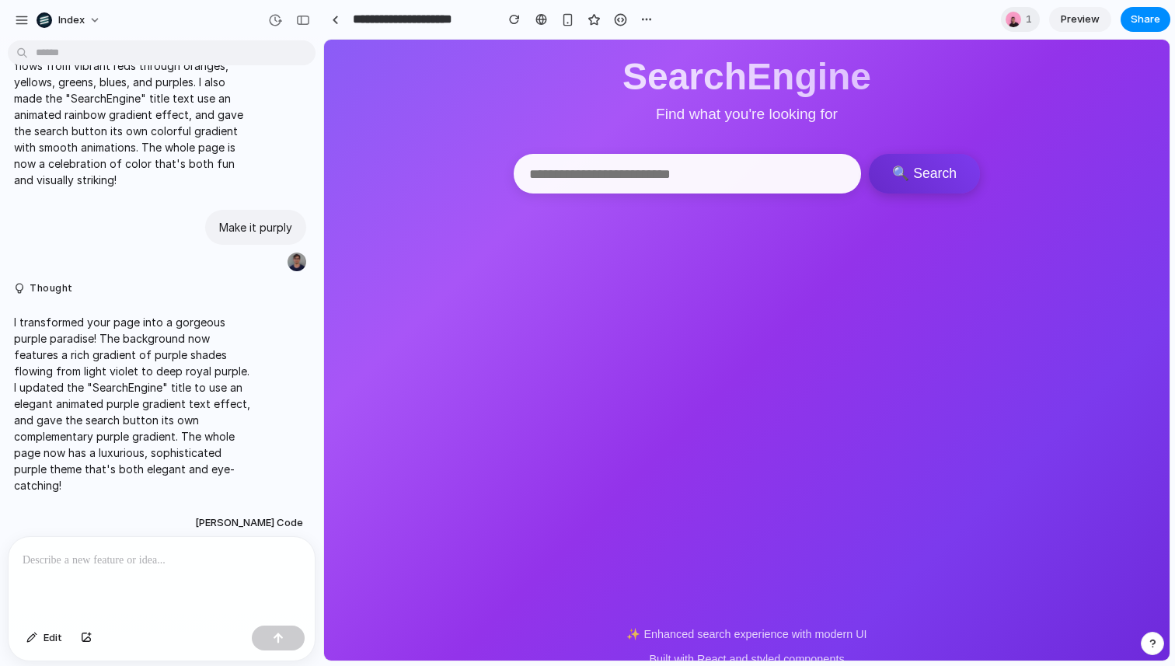
click at [204, 564] on p at bounding box center [162, 560] width 278 height 19
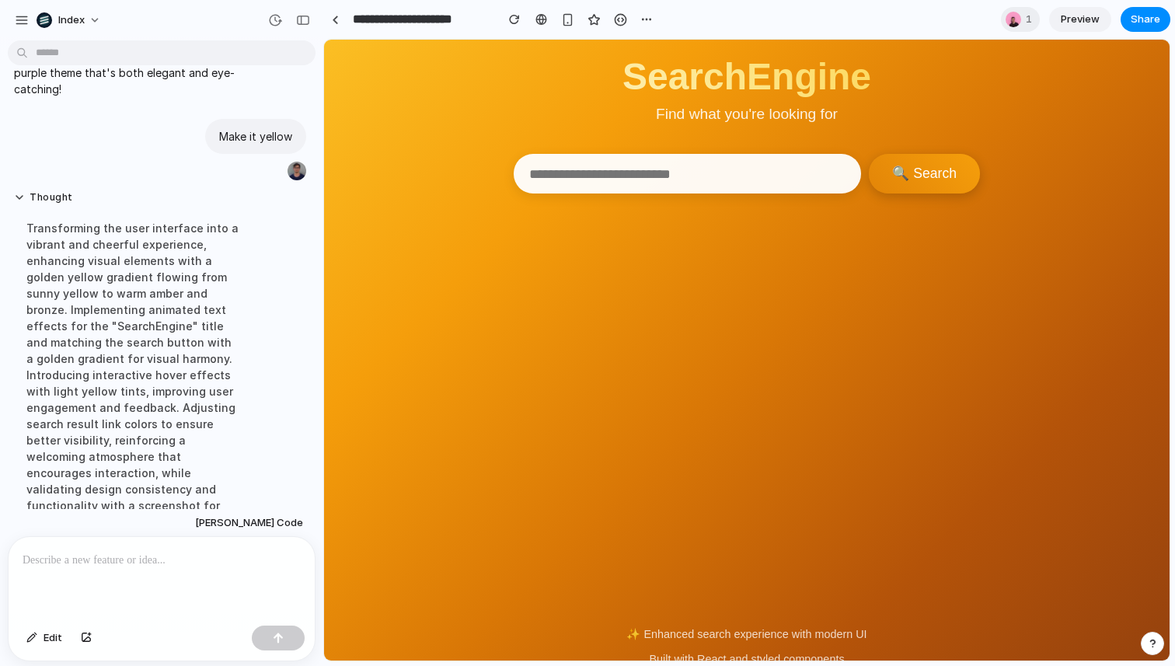
scroll to position [1953, 0]
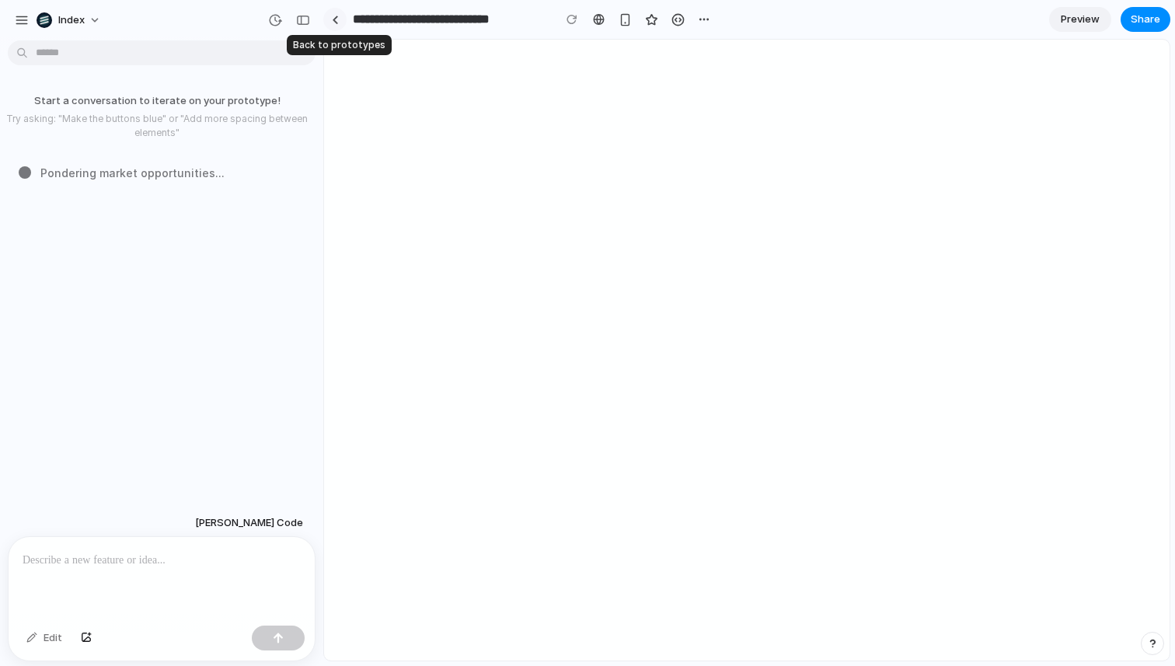
click at [337, 19] on div at bounding box center [335, 20] width 7 height 9
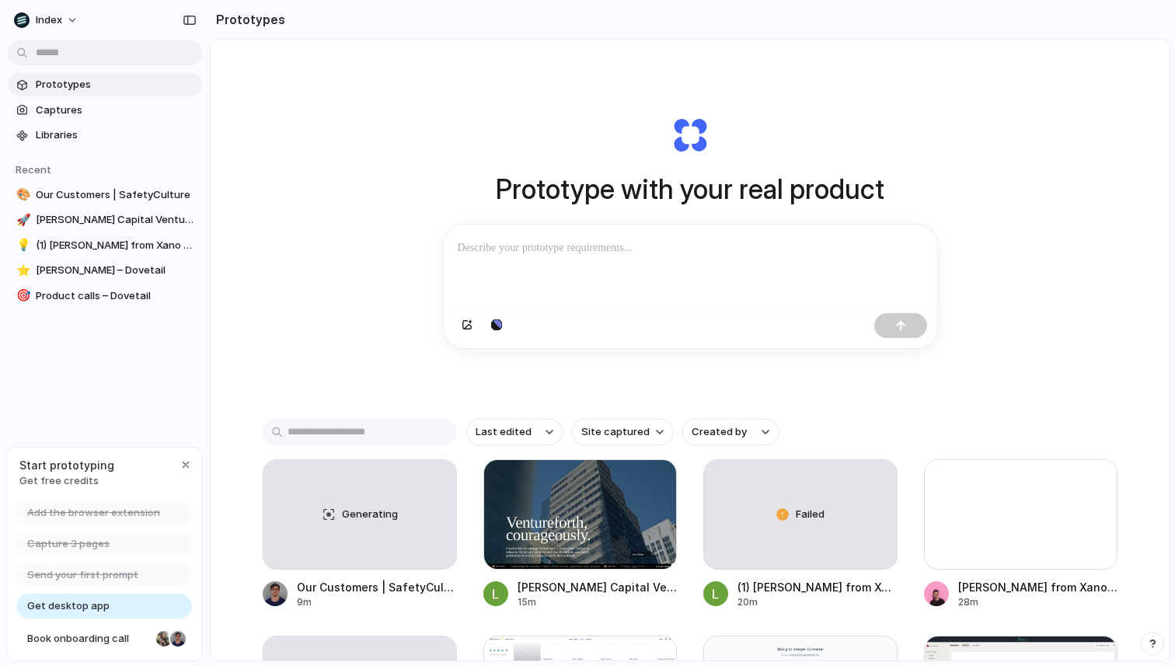
scroll to position [68, 0]
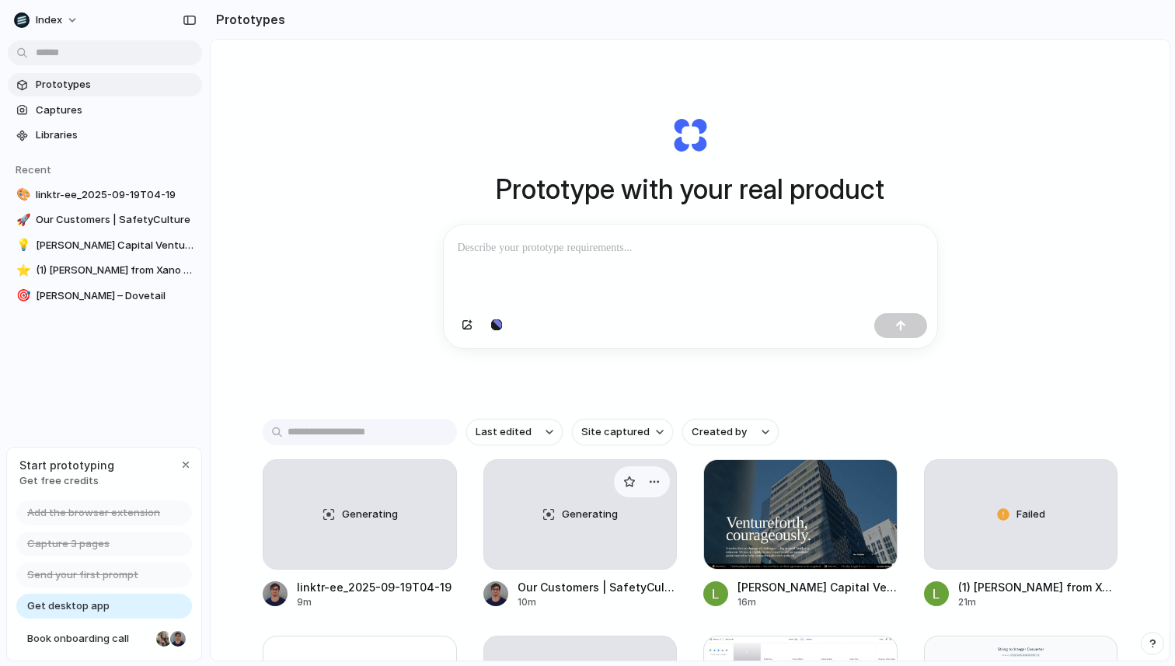
click at [557, 523] on div "Generating" at bounding box center [580, 514] width 193 height 109
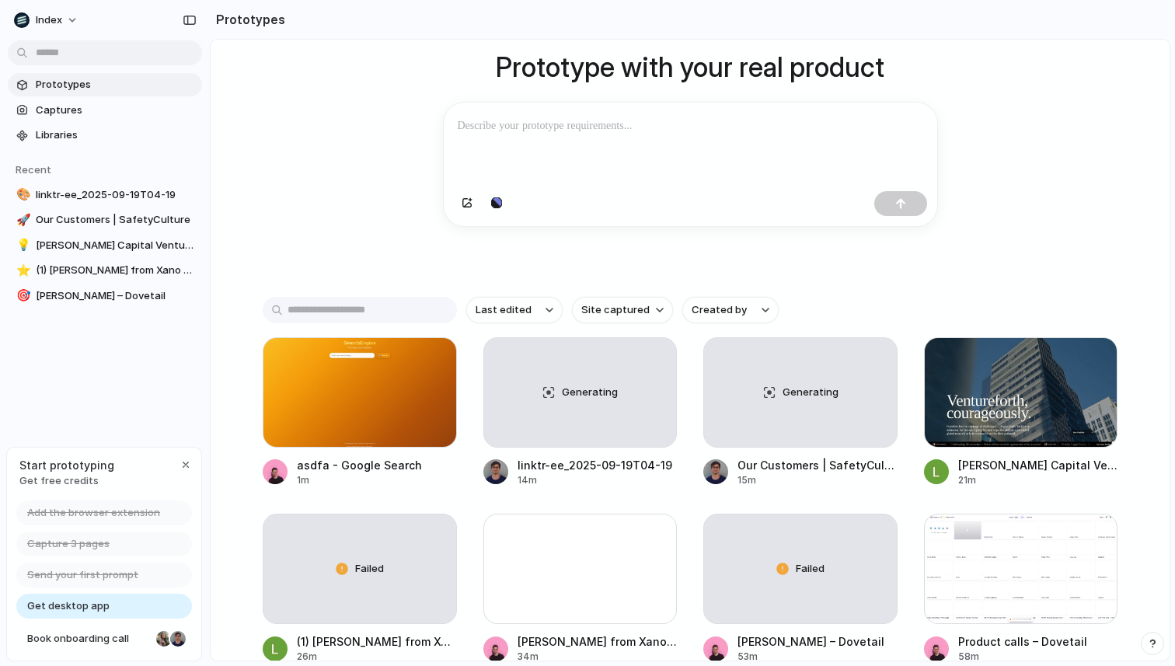
scroll to position [162, 0]
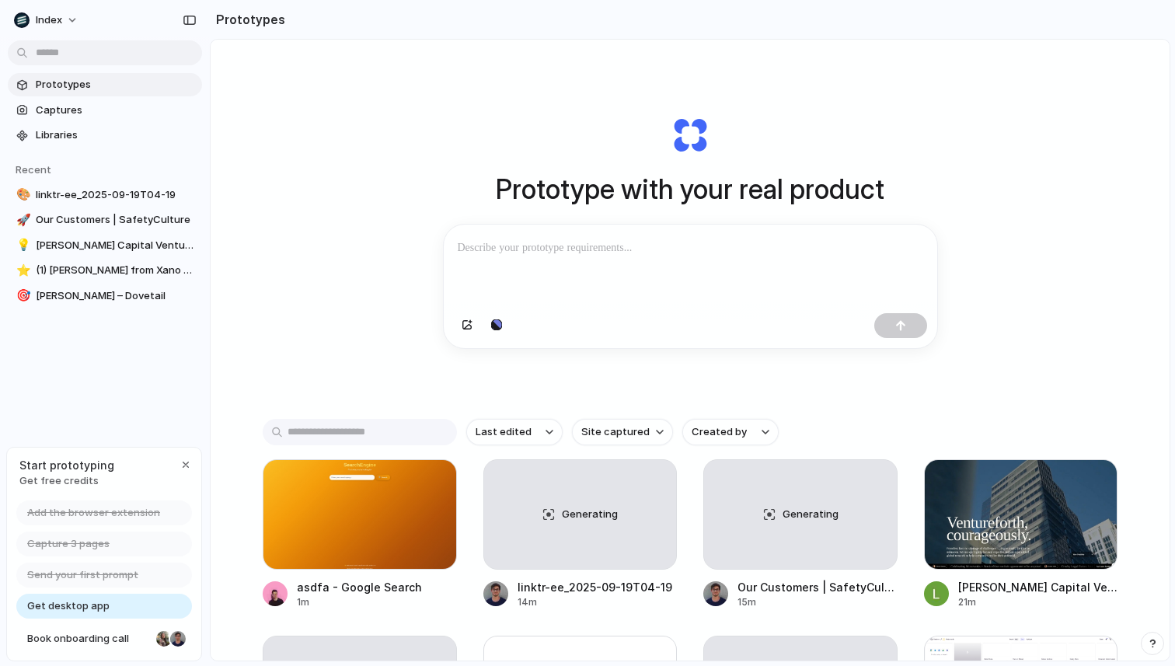
scroll to position [92, 0]
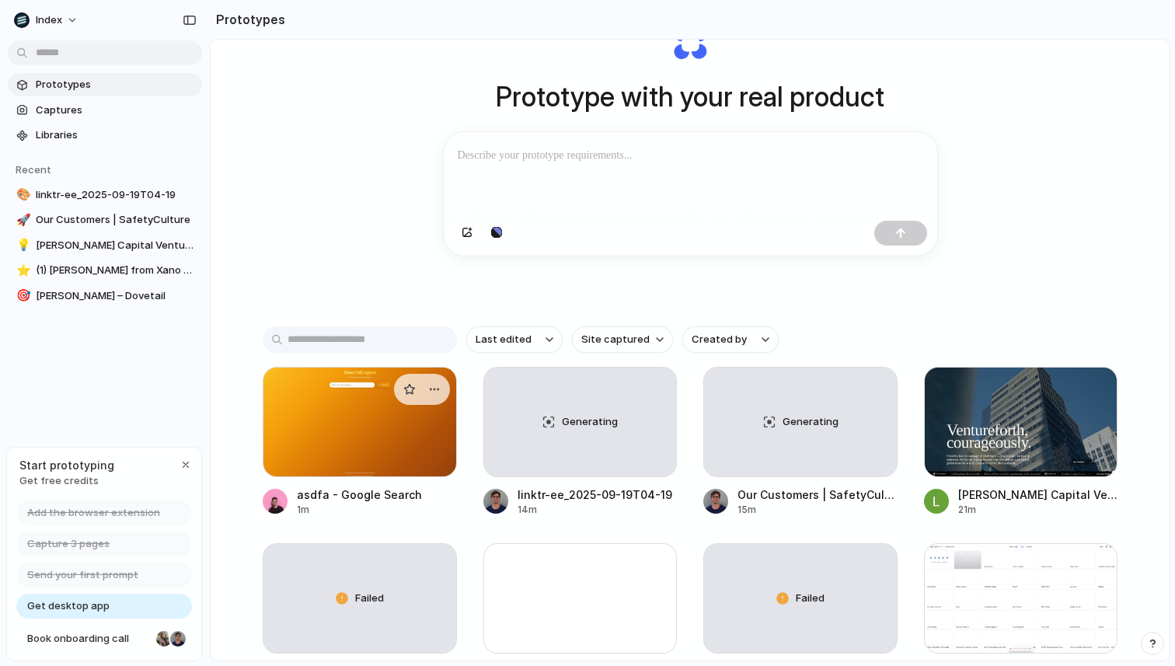
click at [333, 428] on div at bounding box center [360, 422] width 194 height 110
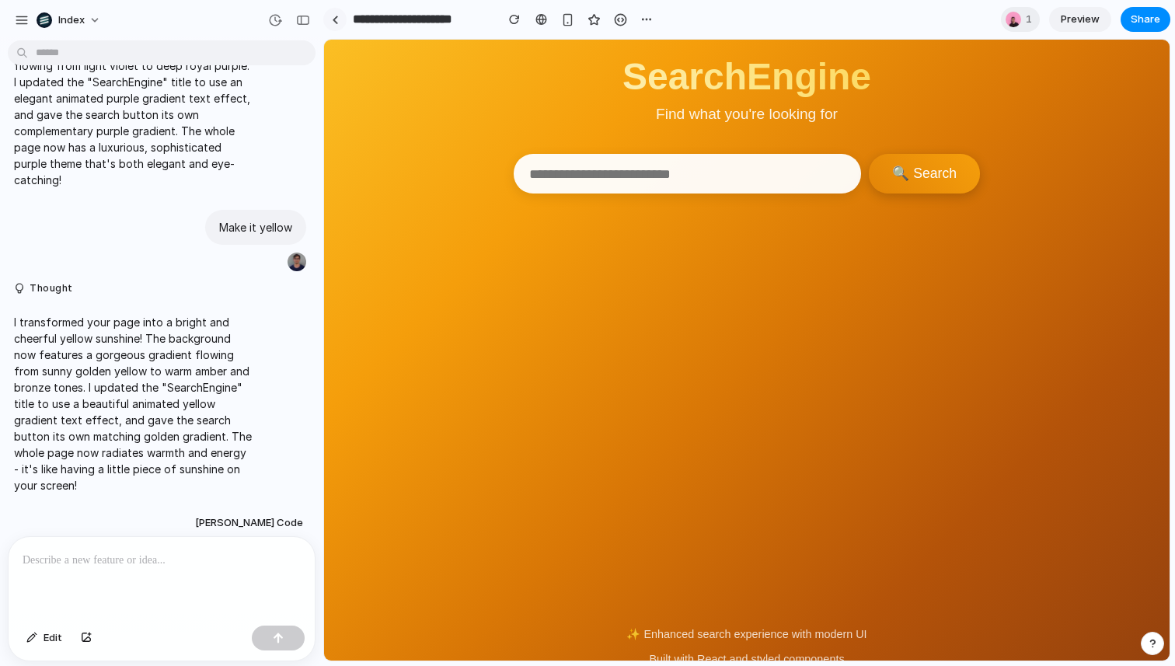
click at [336, 14] on link at bounding box center [334, 19] width 23 height 23
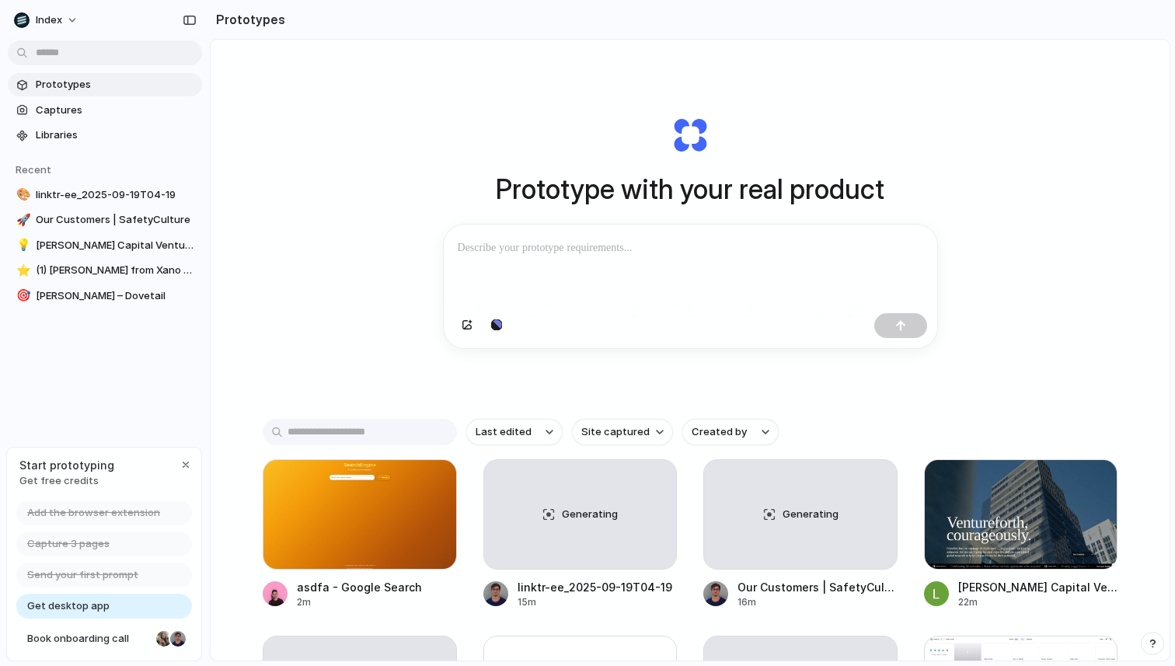
scroll to position [202, 0]
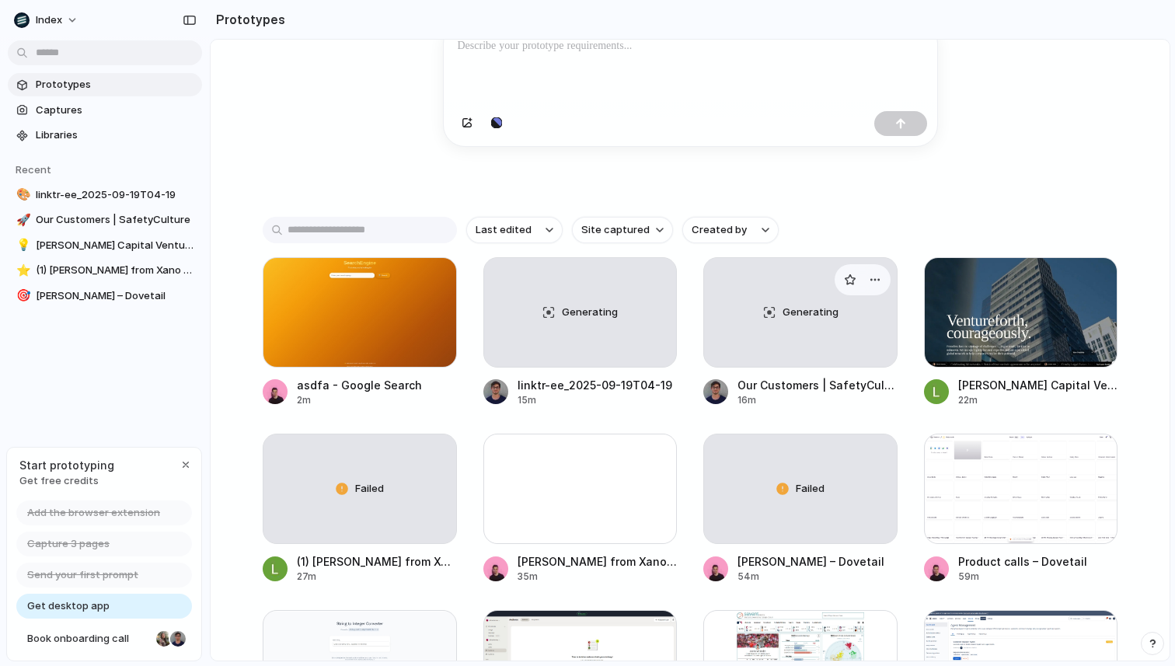
click at [762, 333] on div "Generating" at bounding box center [800, 312] width 193 height 109
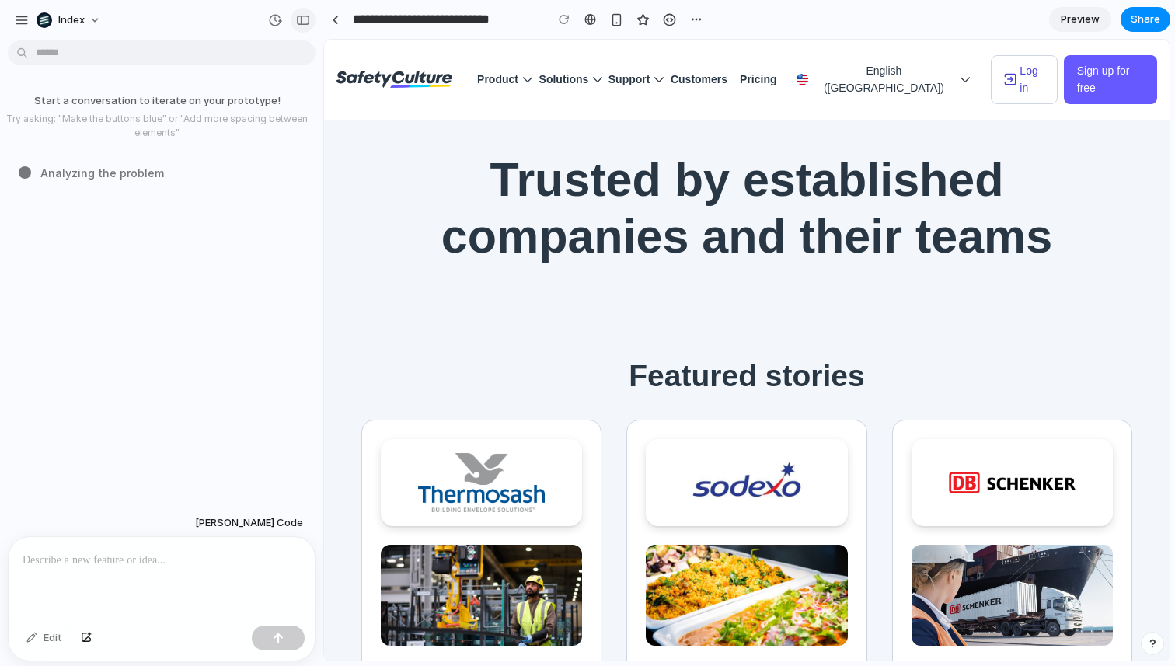
click at [306, 15] on div "button" at bounding box center [303, 20] width 14 height 11
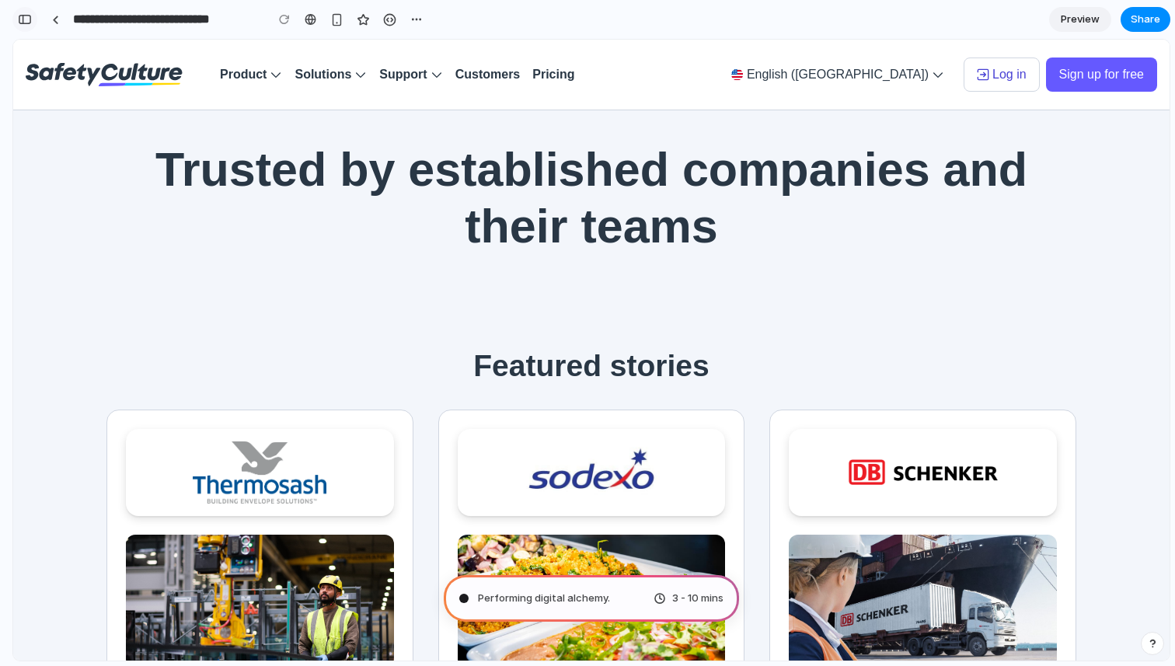
click at [29, 27] on button "button" at bounding box center [24, 19] width 25 height 25
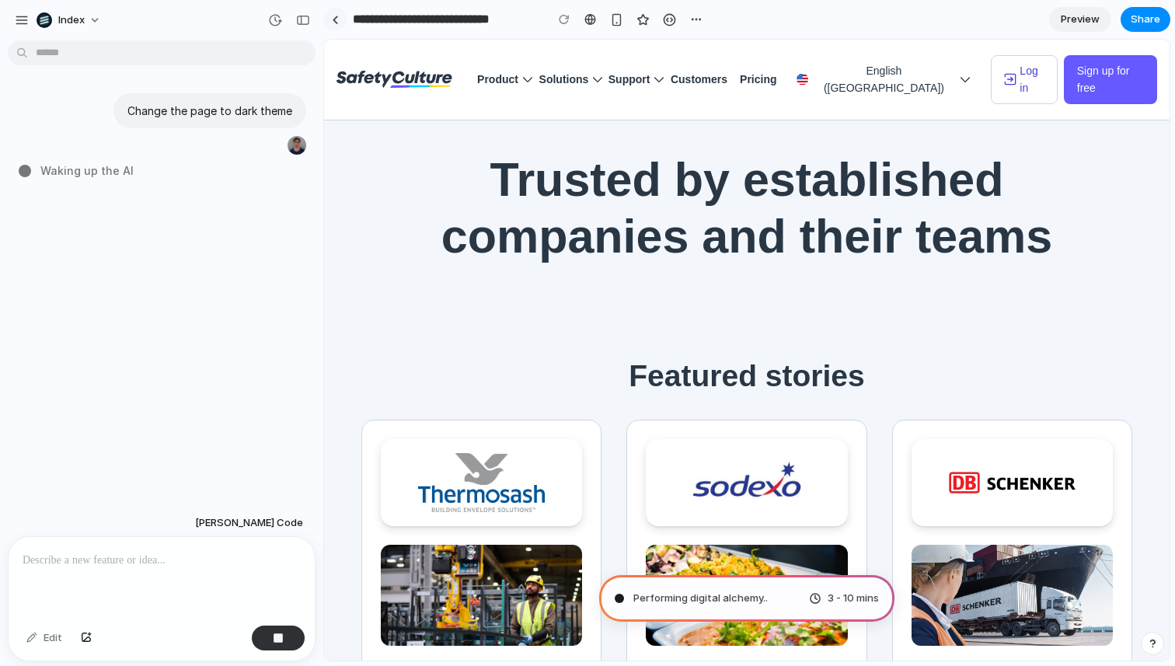
click at [339, 17] on link at bounding box center [334, 19] width 23 height 23
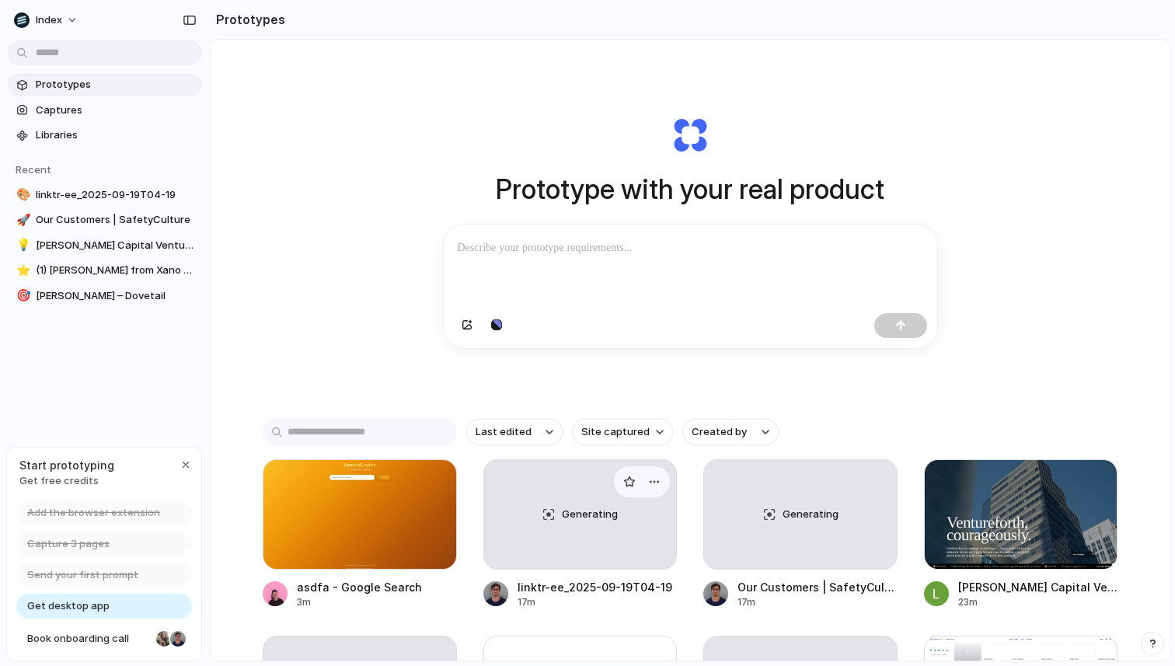
click at [581, 515] on span "Generating" at bounding box center [590, 515] width 56 height 16
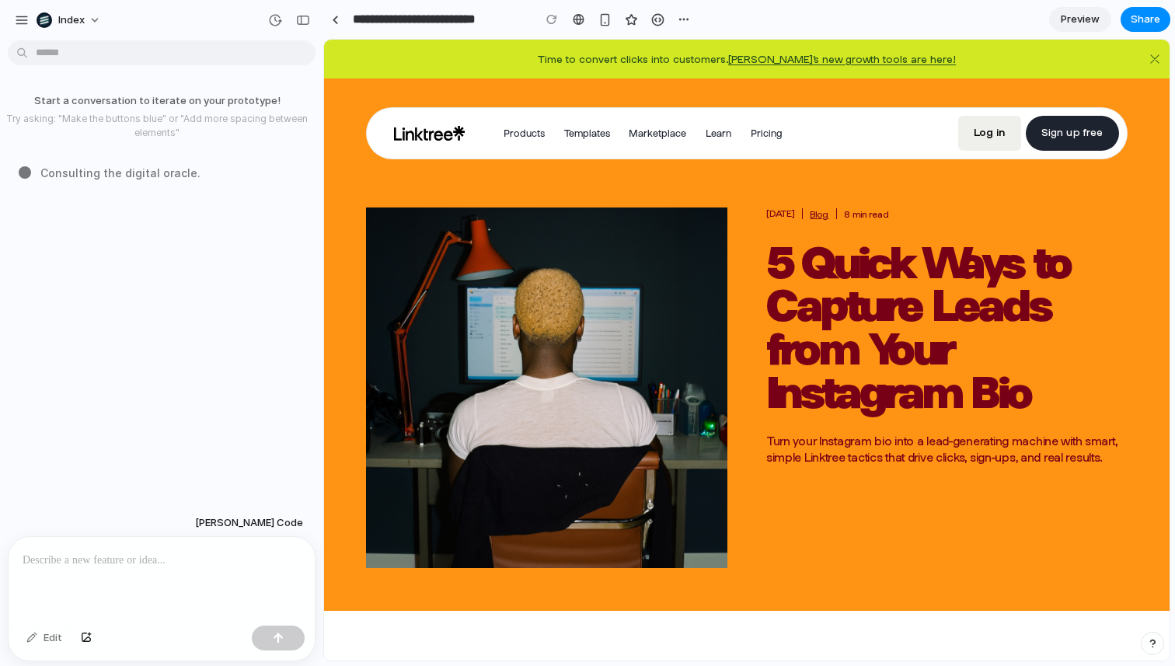
click at [174, 564] on p at bounding box center [162, 560] width 278 height 19
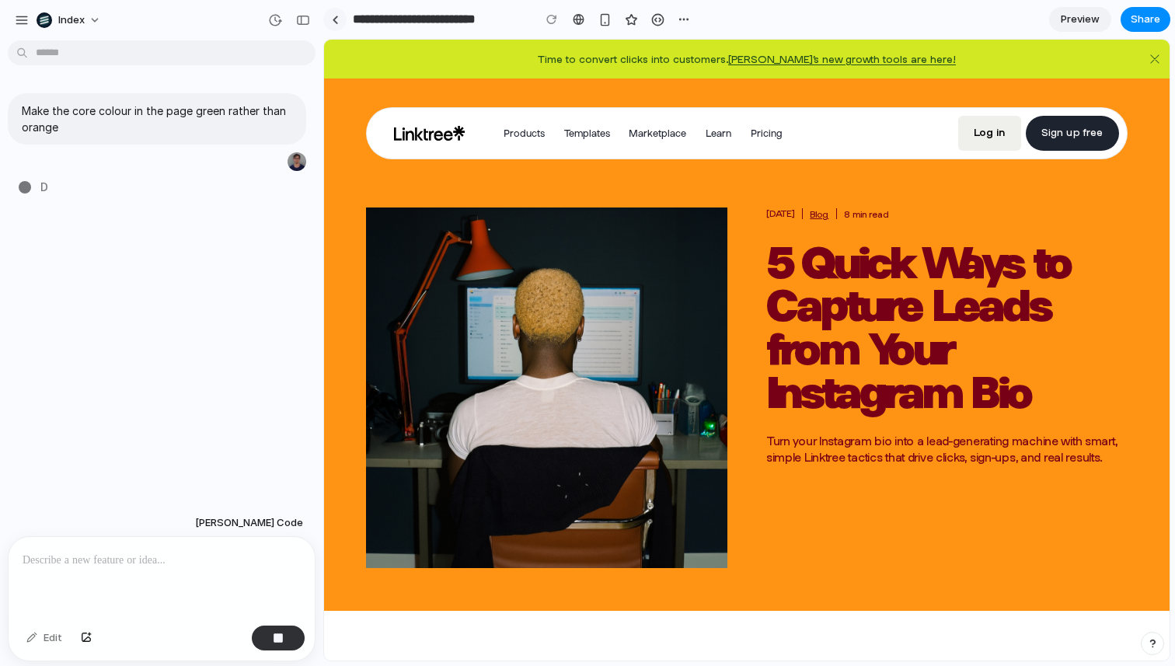
click at [333, 26] on link at bounding box center [334, 19] width 23 height 23
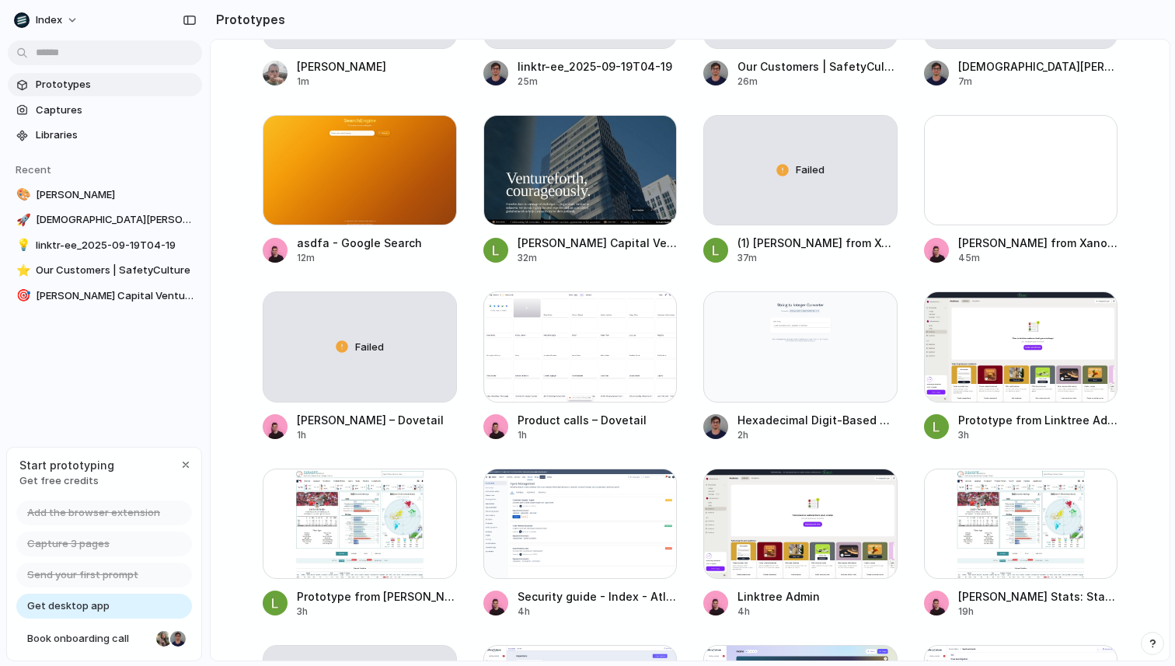
scroll to position [522, 0]
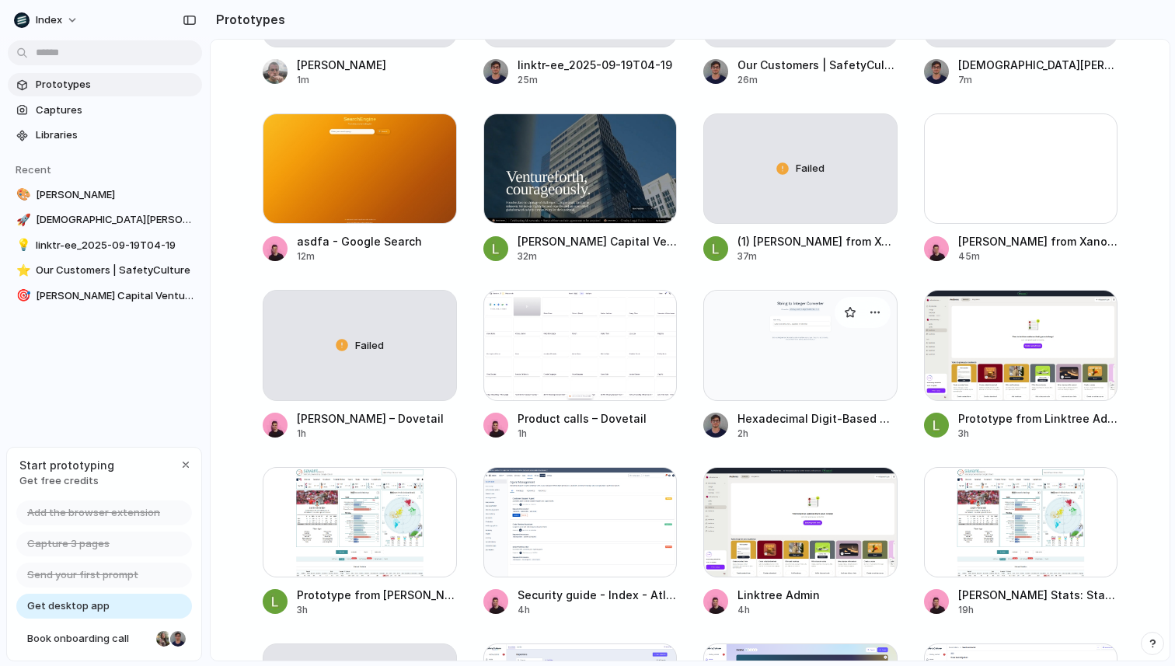
click at [845, 344] on div at bounding box center [800, 345] width 194 height 110
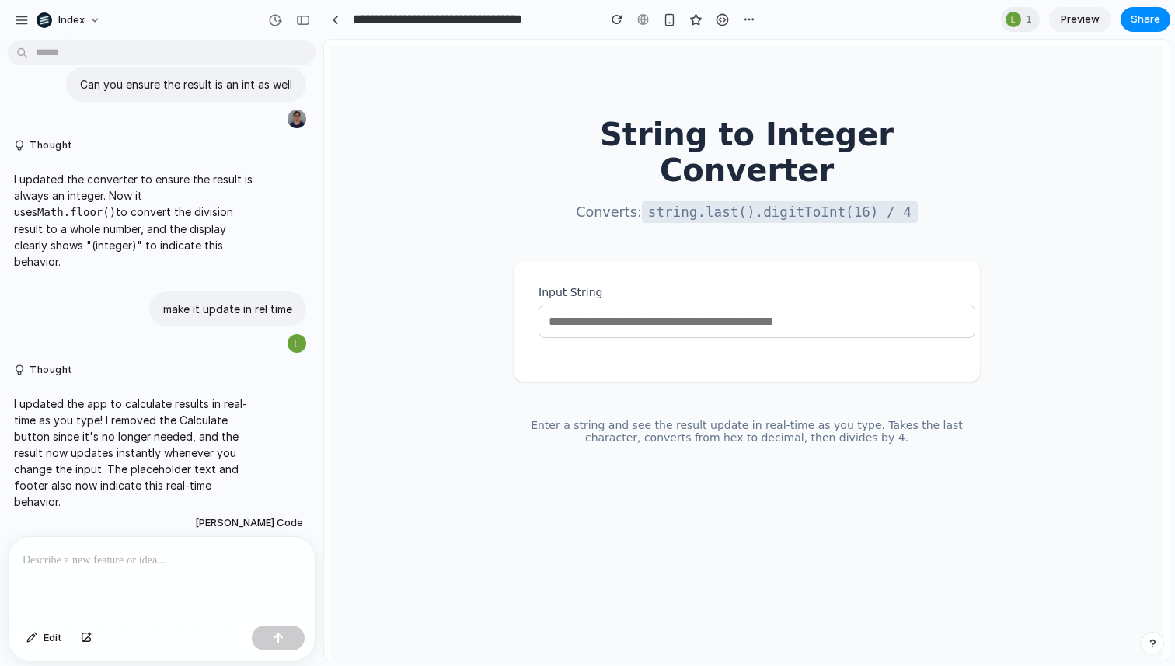
click at [613, 305] on input "Input String" at bounding box center [757, 321] width 437 height 33
paste input "**********"
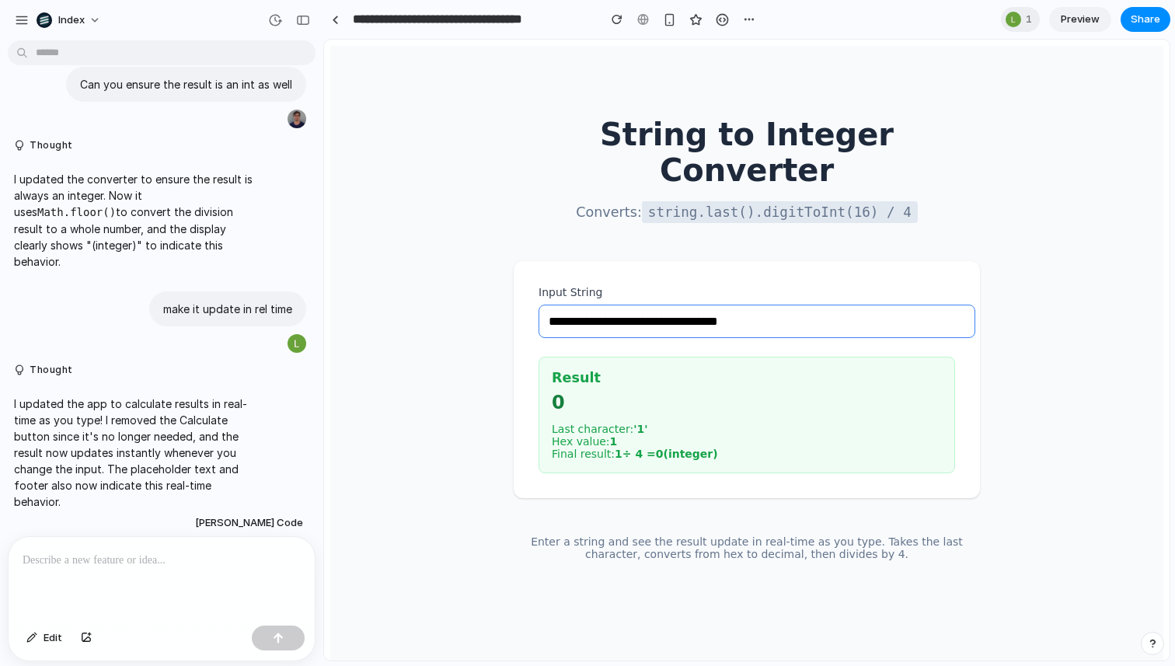
type input "**********"
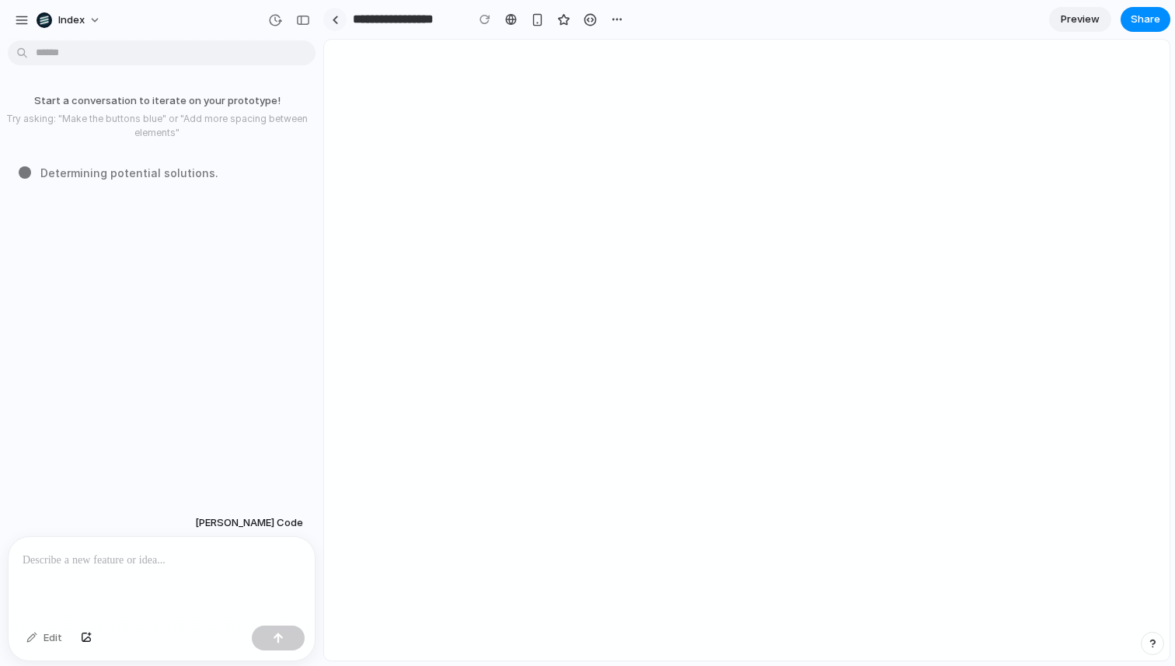
click at [332, 19] on div at bounding box center [335, 20] width 7 height 9
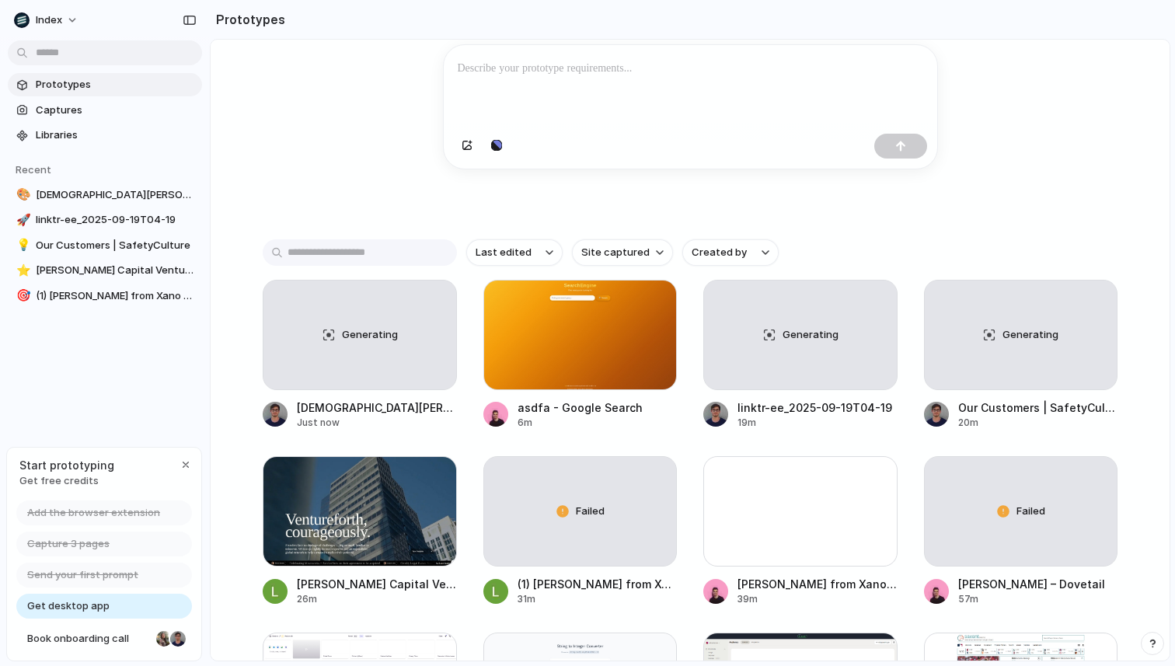
scroll to position [183, 0]
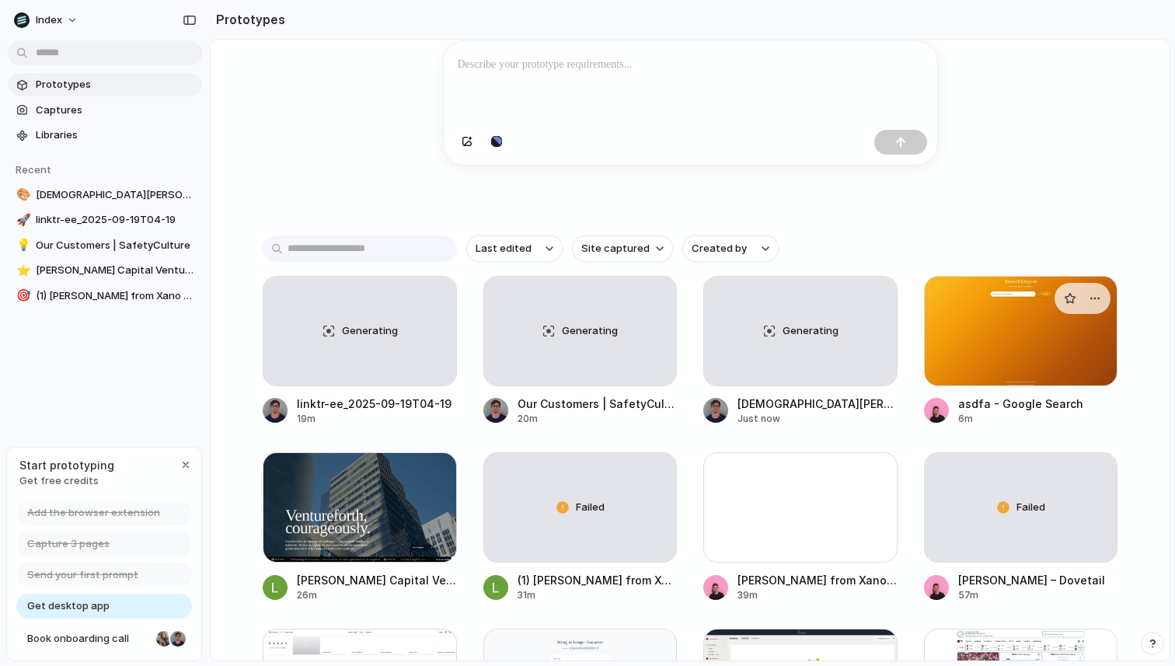
click at [996, 371] on div at bounding box center [1021, 331] width 194 height 110
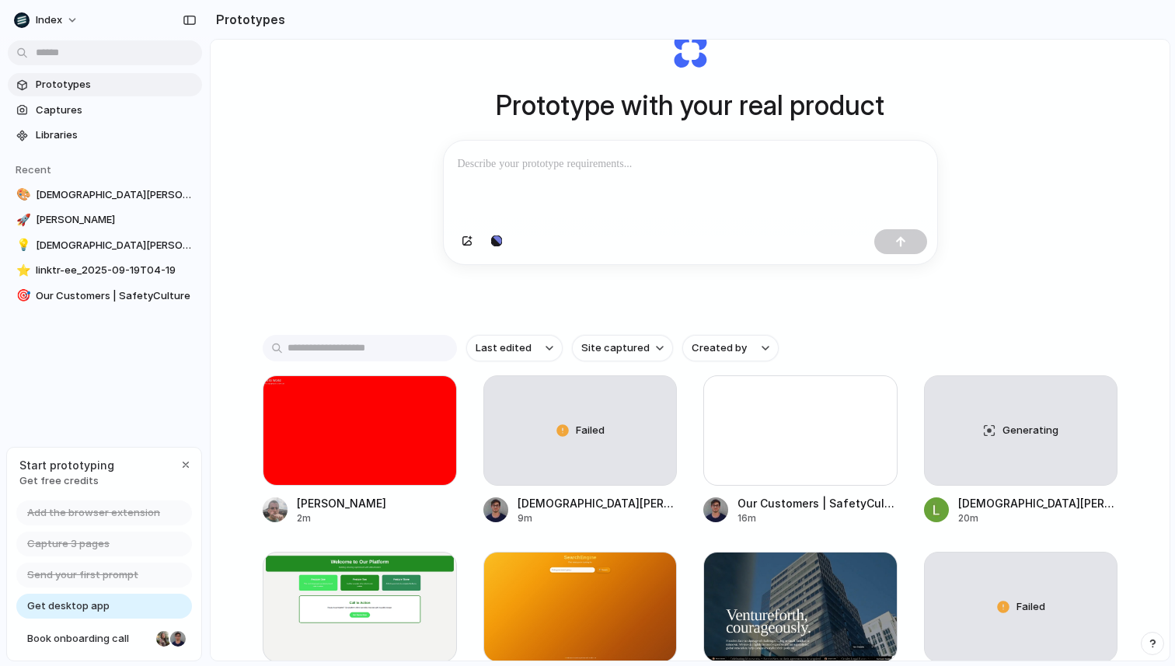
scroll to position [85, 0]
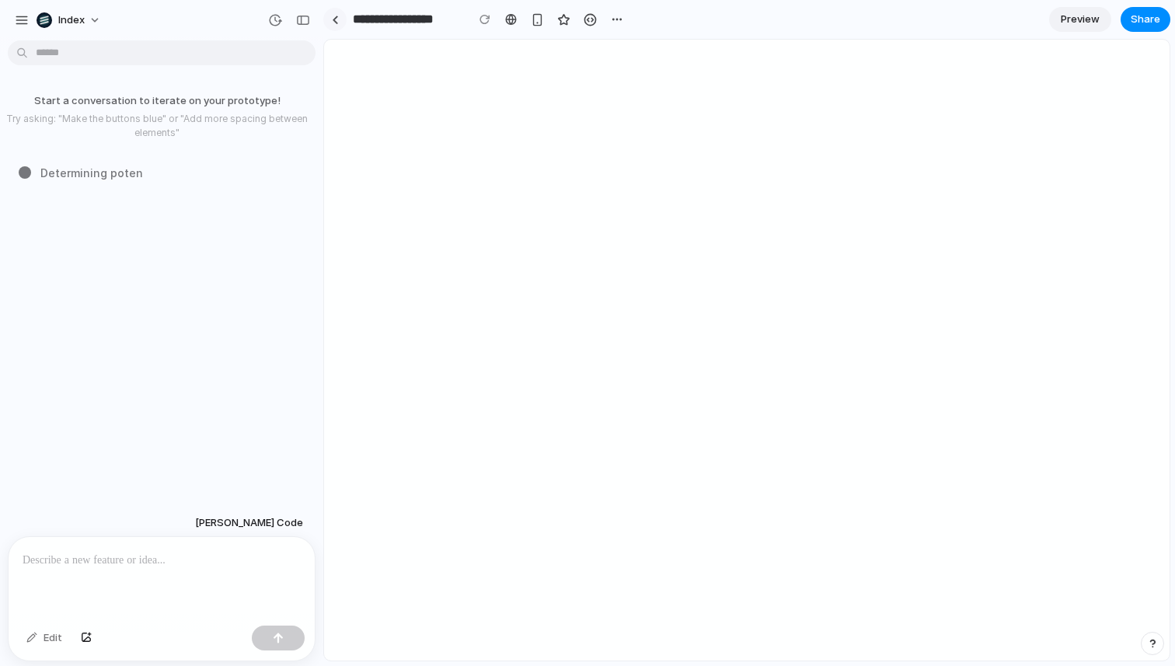
click at [332, 22] on div at bounding box center [335, 20] width 7 height 9
